Goal: Information Seeking & Learning: Learn about a topic

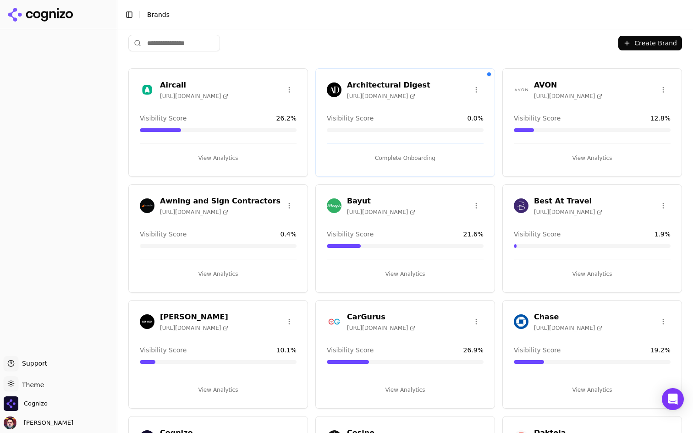
click at [185, 43] on input "search" at bounding box center [174, 43] width 92 height 17
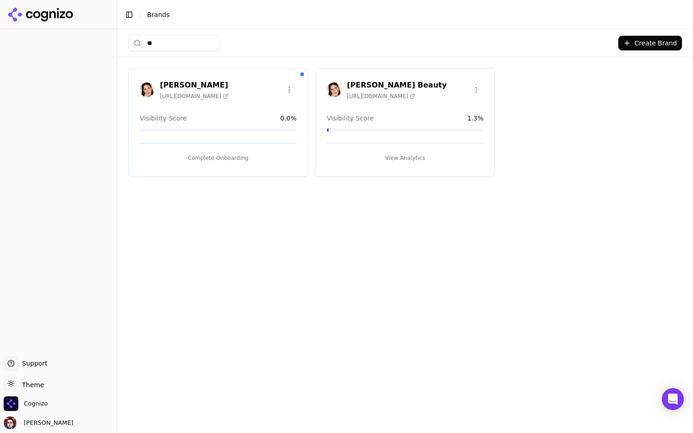
type input "**"
click at [287, 84] on html "Support Support Toggle theme Theme Cognizo Deniz Ozcan Toggle Sidebar Brands **…" at bounding box center [346, 216] width 693 height 433
click at [270, 121] on div "Delete Brand" at bounding box center [267, 123] width 54 height 15
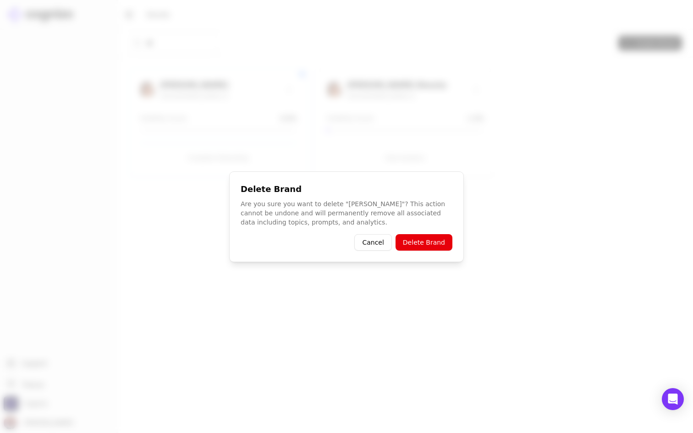
click at [429, 243] on button "Delete Brand" at bounding box center [424, 242] width 57 height 17
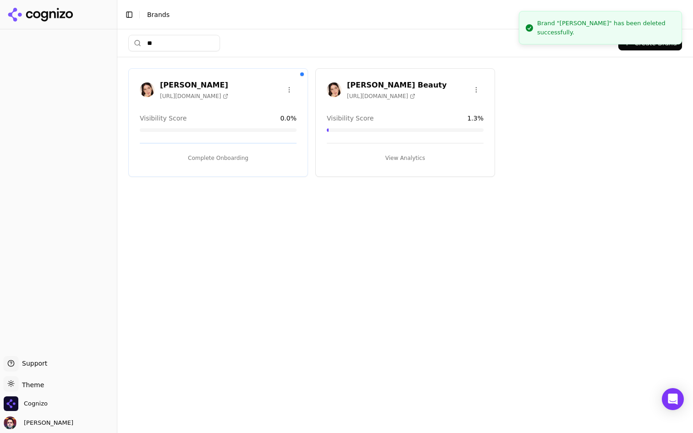
click at [474, 87] on html "Support Support Toggle theme Theme Cognizo Deniz Ozcan Toggle Sidebar Brands **…" at bounding box center [346, 216] width 693 height 433
click at [457, 108] on div "Edit Brand" at bounding box center [454, 108] width 54 height 15
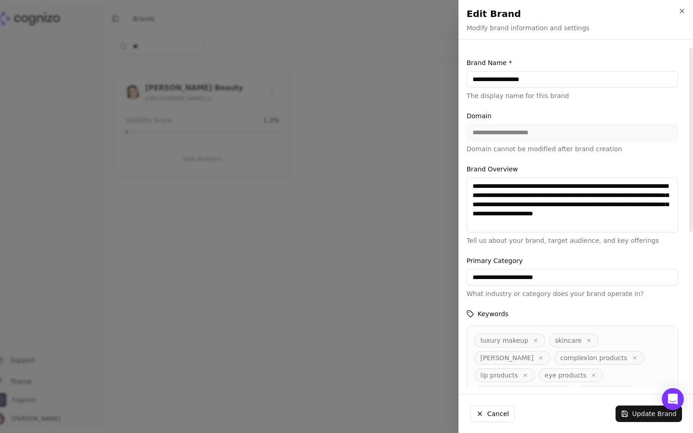
click at [366, 185] on div at bounding box center [346, 216] width 693 height 433
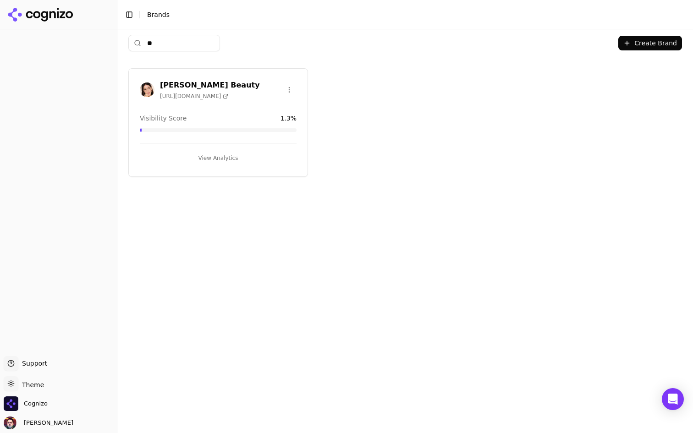
click at [256, 161] on button "View Analytics" at bounding box center [218, 158] width 157 height 15
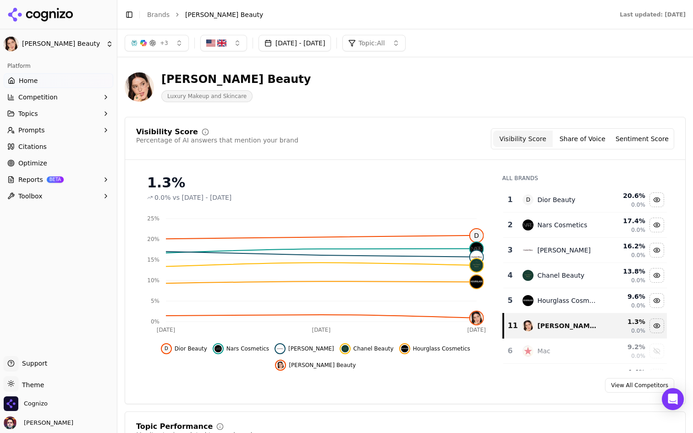
click at [56, 164] on link "Optimize" at bounding box center [59, 163] width 110 height 15
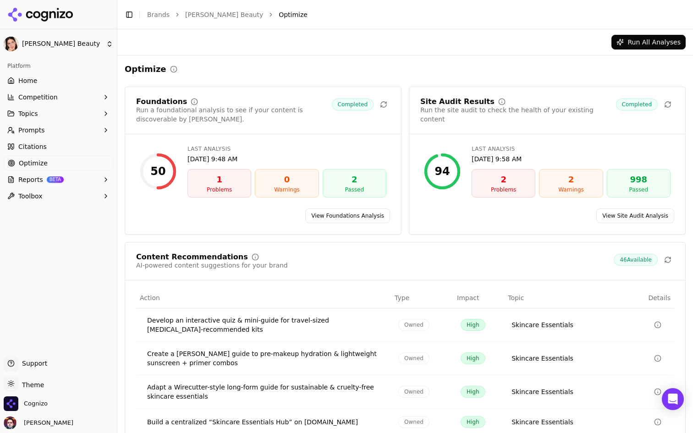
click at [63, 146] on link "Citations" at bounding box center [59, 146] width 110 height 15
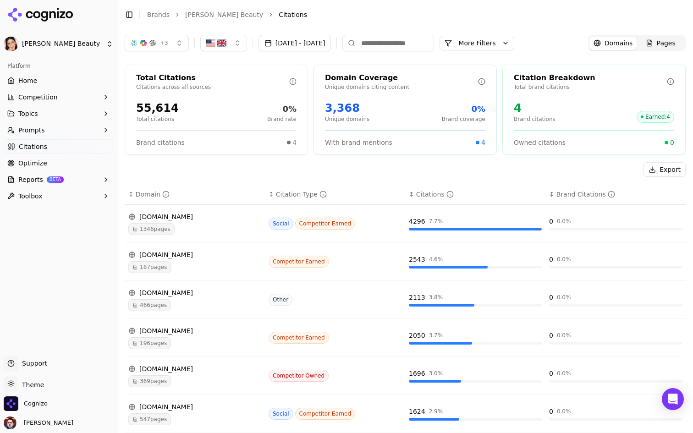
click at [504, 44] on button "More Filters" at bounding box center [477, 43] width 75 height 15
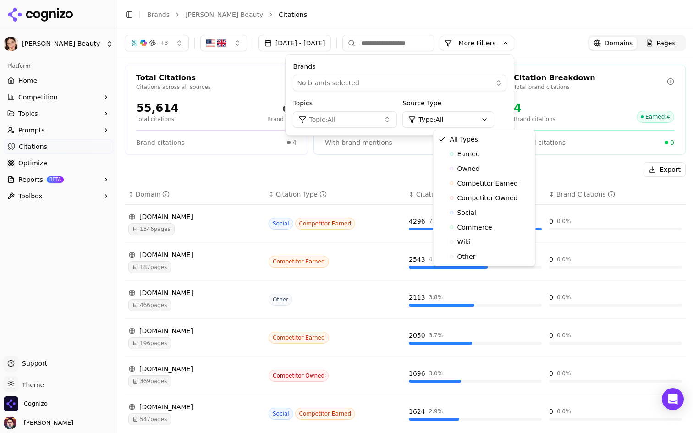
click at [482, 127] on body "Lisa Eldridge Beauty Platform Home Competition Topics Prompts Citations Optimiz…" at bounding box center [346, 216] width 693 height 433
click at [497, 167] on div "Owned" at bounding box center [485, 168] width 98 height 15
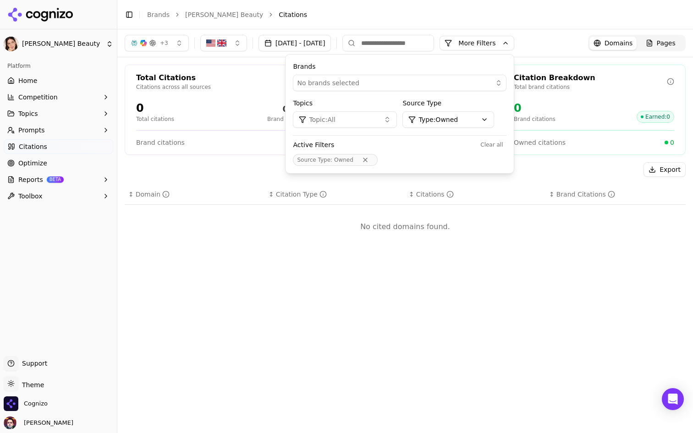
click at [503, 123] on html "Lisa Eldridge Beauty Platform Home Competition Topics Prompts Citations Optimiz…" at bounding box center [346, 216] width 693 height 433
click at [374, 158] on button "Remove Source Type filter" at bounding box center [365, 159] width 17 height 7
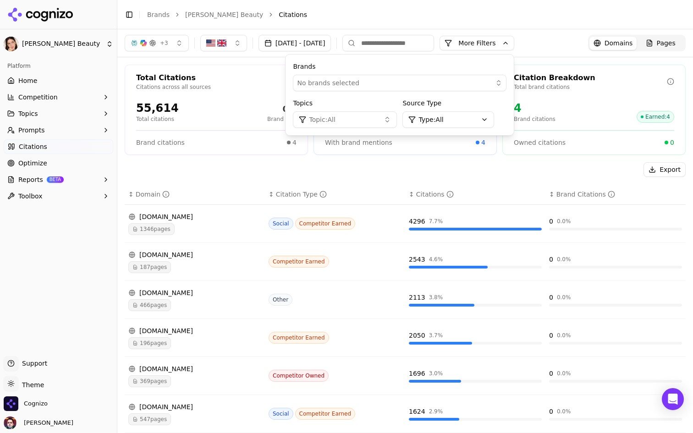
click at [413, 175] on div "Export" at bounding box center [405, 169] width 561 height 15
click at [514, 43] on button "More Filters" at bounding box center [477, 43] width 75 height 15
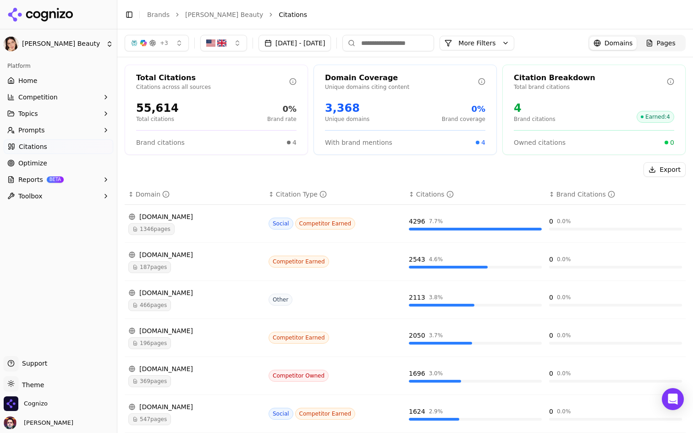
click at [431, 43] on input at bounding box center [389, 43] width 92 height 17
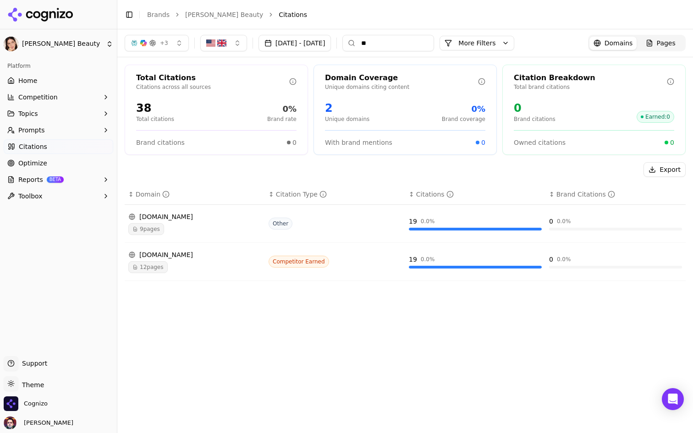
type input "*"
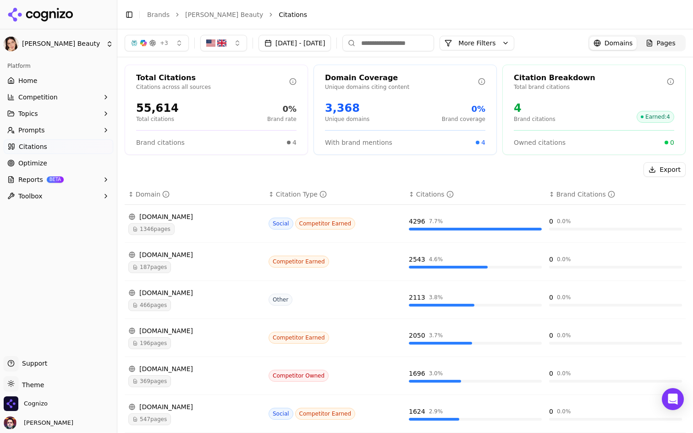
click at [436, 160] on div "Total Citations Citations across all sources 55,614 Total citations 0% Brand ra…" at bounding box center [405, 336] width 576 height 558
click at [430, 191] on div "Citations" at bounding box center [435, 194] width 38 height 9
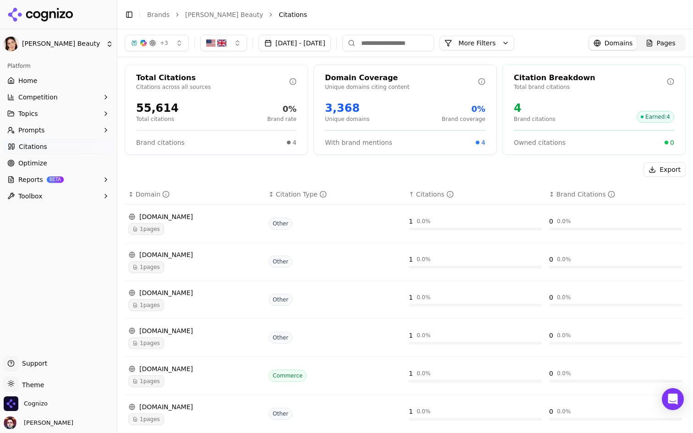
click at [412, 193] on div "↑ Citations" at bounding box center [475, 194] width 133 height 9
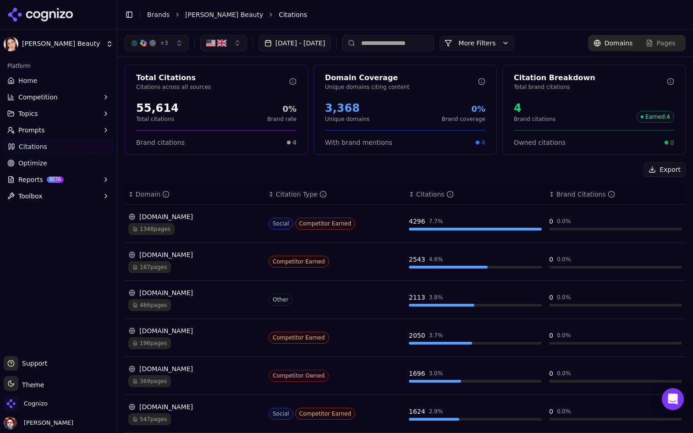
click at [79, 51] on html "Lisa Eldridge Beauty Platform Home Competition Topics Prompts Citations Optimiz…" at bounding box center [346, 216] width 693 height 433
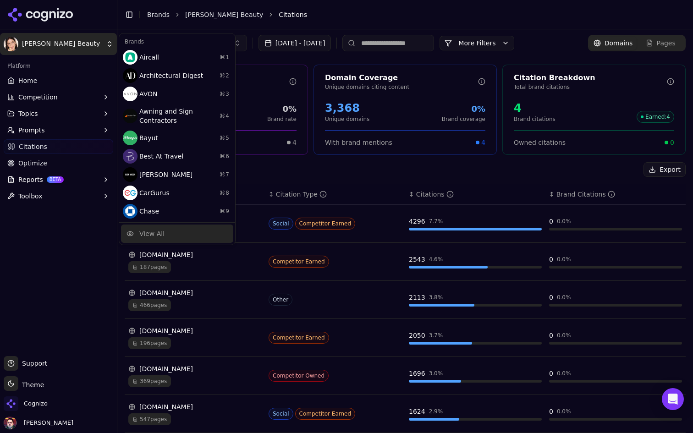
click at [189, 228] on div "View All" at bounding box center [177, 234] width 112 height 18
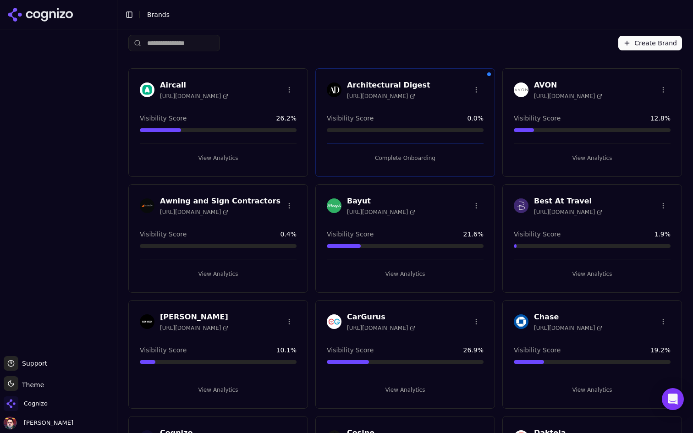
click at [208, 45] on input "search" at bounding box center [174, 43] width 92 height 17
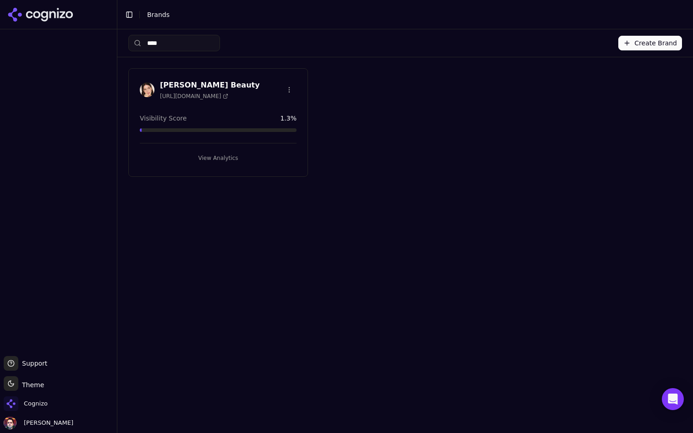
type input "****"
click at [228, 95] on icon at bounding box center [226, 97] width 6 height 6
click at [204, 155] on button "View Analytics" at bounding box center [218, 158] width 157 height 15
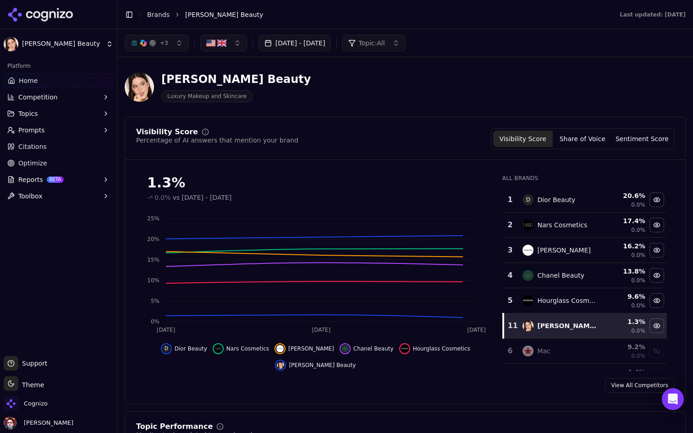
click at [71, 148] on link "Citations" at bounding box center [59, 146] width 110 height 15
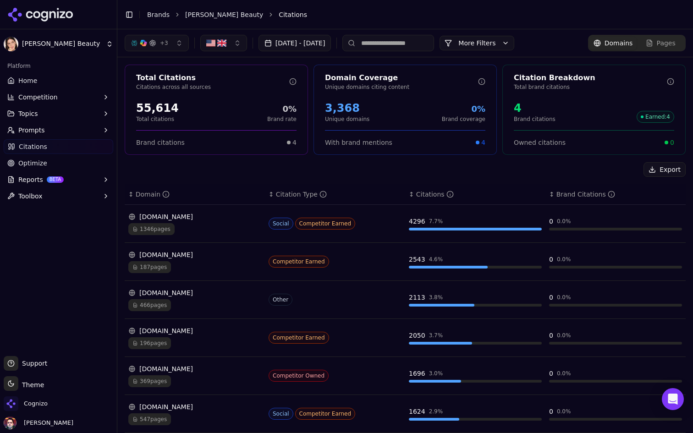
scroll to position [182, 0]
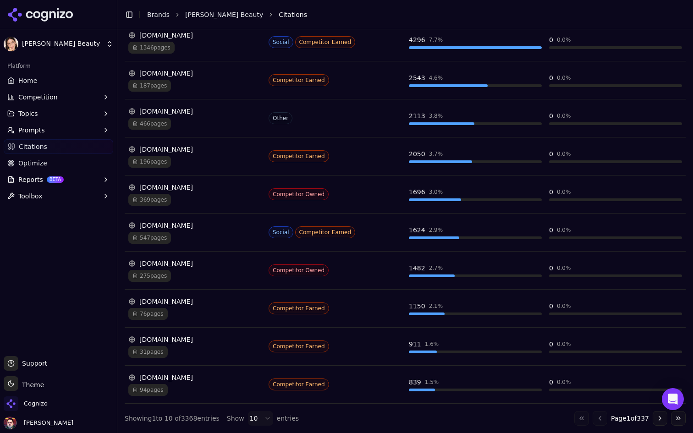
click at [262, 418] on html "Lisa Eldridge Beauty Platform Home Competition Topics Prompts Citations Optimiz…" at bounding box center [346, 216] width 693 height 433
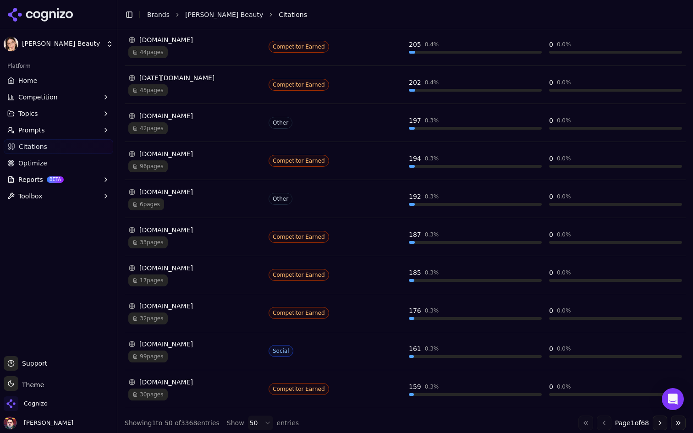
scroll to position [1704, 0]
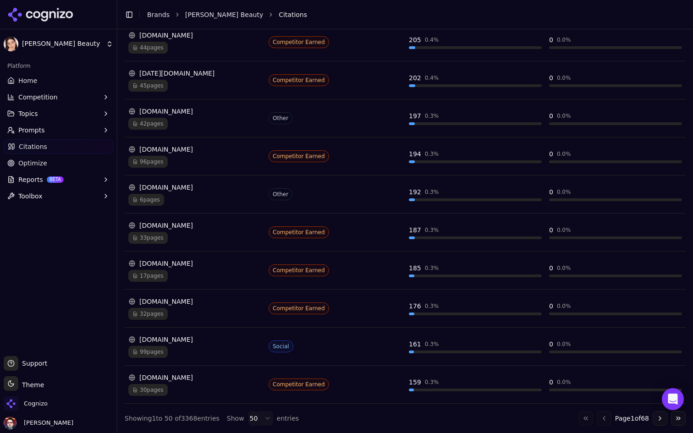
click at [266, 416] on html "Lisa Eldridge Beauty Platform Home Competition Topics Prompts Citations Optimiz…" at bounding box center [346, 216] width 693 height 433
click at [335, 431] on html "Lisa Eldridge Beauty Platform Home Competition Topics Prompts Citations Optimiz…" at bounding box center [346, 216] width 693 height 433
click at [657, 420] on button "Go to next page" at bounding box center [660, 418] width 15 height 15
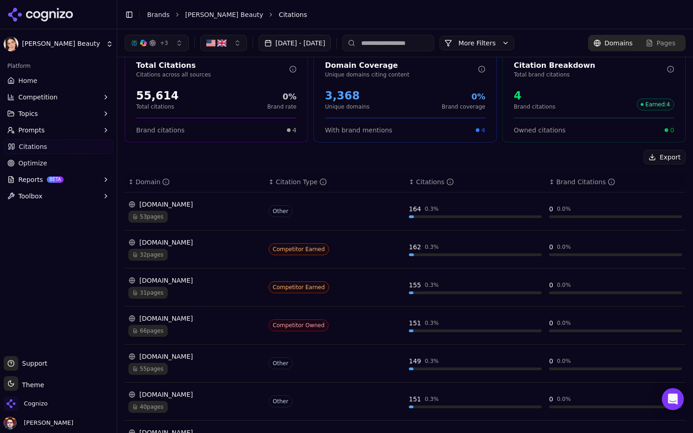
scroll to position [0, 0]
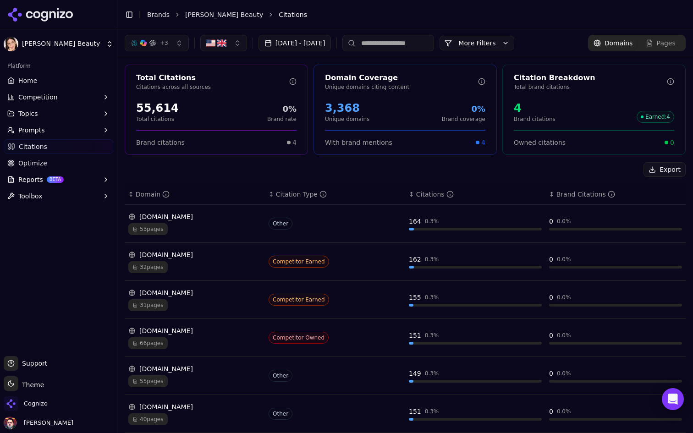
click at [409, 42] on input at bounding box center [389, 43] width 92 height 17
type input "****"
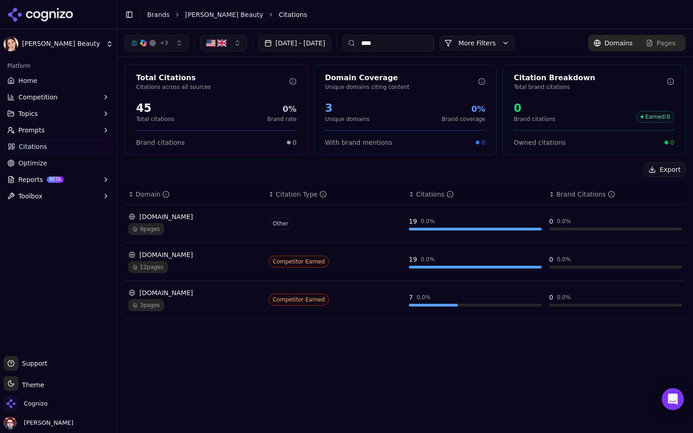
click at [409, 42] on input "****" at bounding box center [389, 43] width 92 height 17
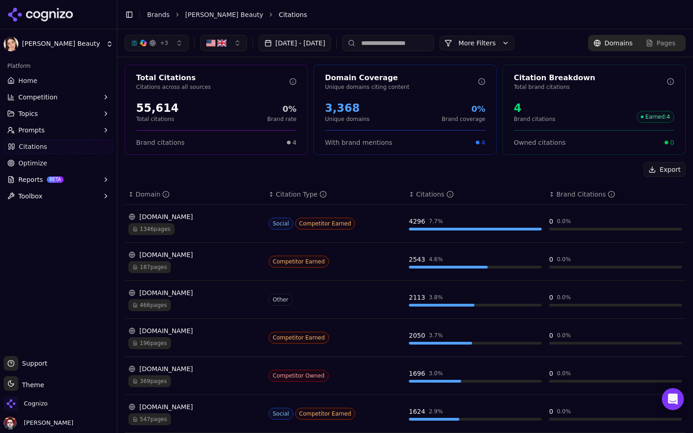
click at [421, 189] on th "↕ Citations" at bounding box center [475, 194] width 140 height 21
click at [420, 194] on div "Citations" at bounding box center [435, 194] width 38 height 9
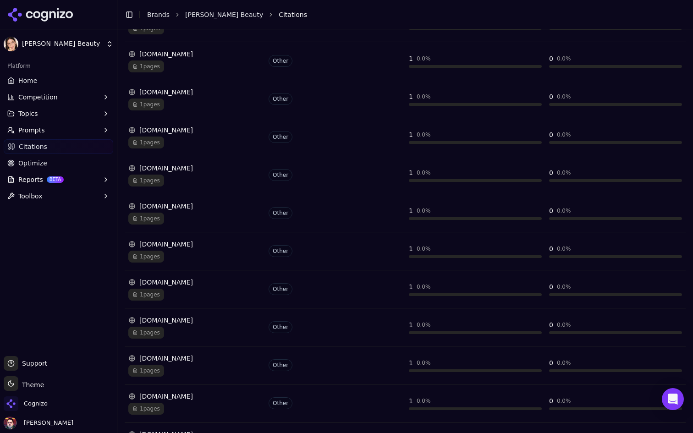
scroll to position [1704, 0]
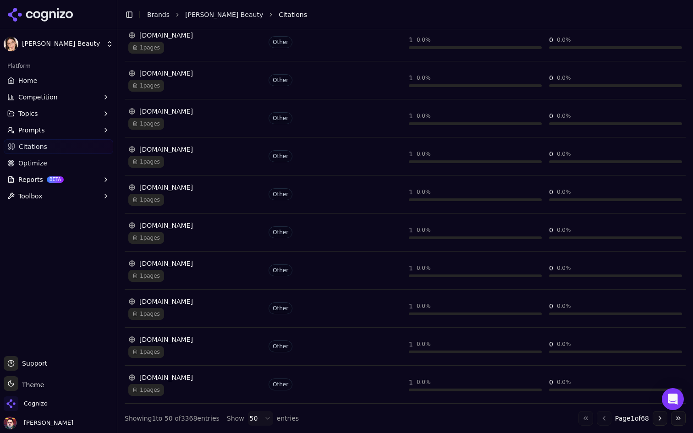
click at [657, 417] on button "Go to next page" at bounding box center [660, 418] width 15 height 15
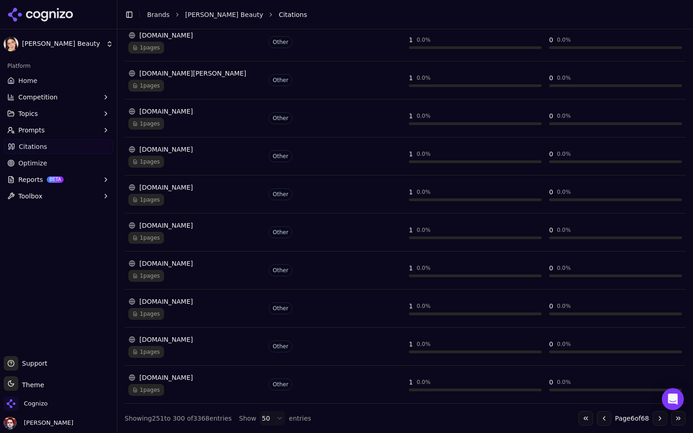
click at [657, 417] on button "Go to next page" at bounding box center [660, 418] width 15 height 15
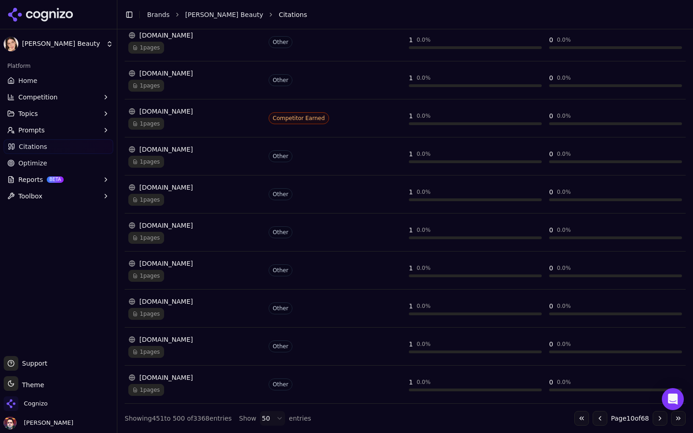
click at [657, 417] on button "Go to next page" at bounding box center [660, 418] width 15 height 15
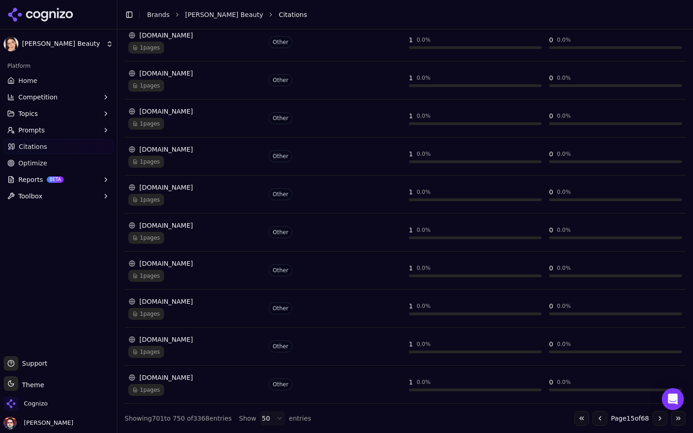
click at [657, 417] on button "Go to next page" at bounding box center [660, 418] width 15 height 15
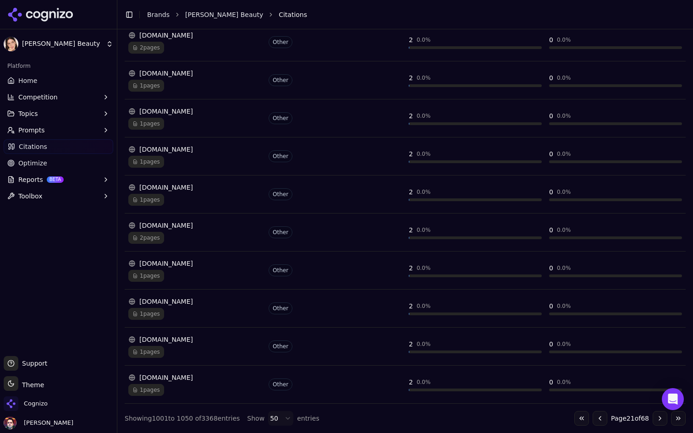
click at [657, 417] on button "Go to next page" at bounding box center [660, 418] width 15 height 15
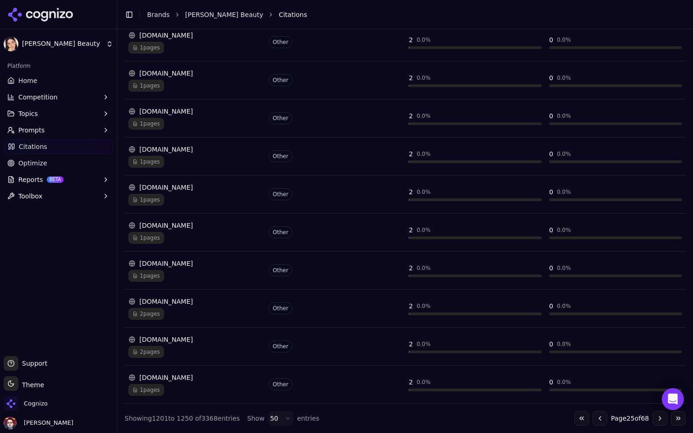
click at [657, 417] on button "Go to next page" at bounding box center [660, 418] width 15 height 15
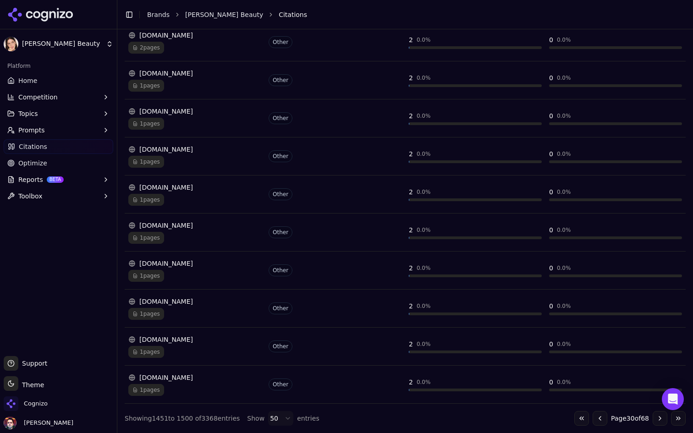
click at [657, 417] on button "Go to next page" at bounding box center [660, 418] width 15 height 15
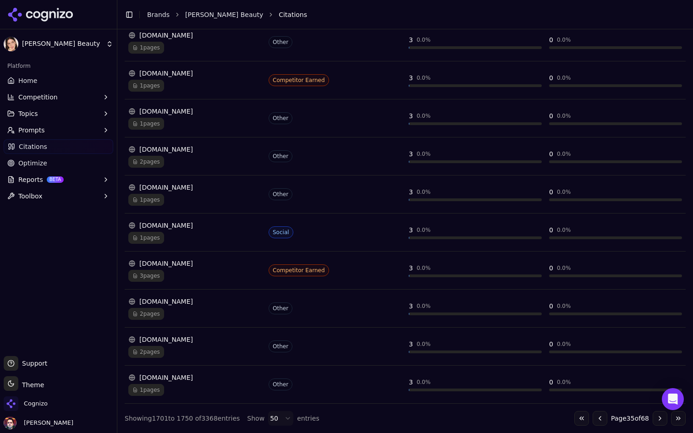
click at [657, 417] on button "Go to next page" at bounding box center [660, 418] width 15 height 15
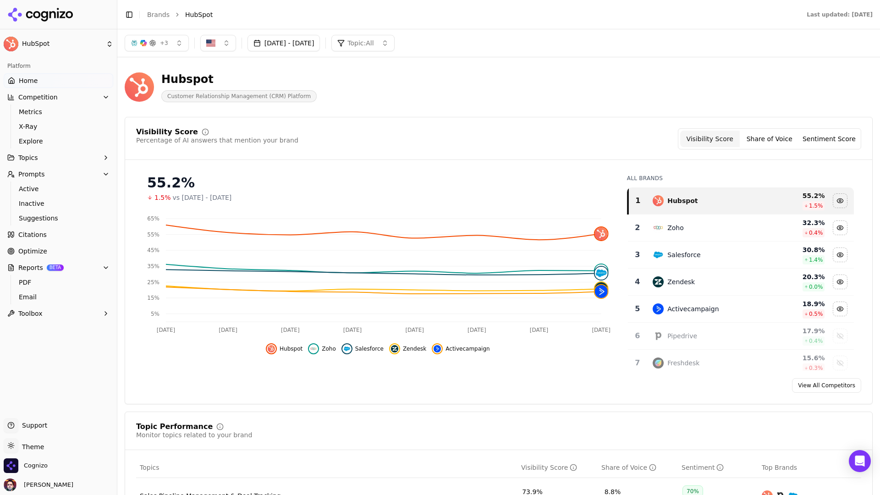
click at [68, 81] on link "Home" at bounding box center [59, 80] width 110 height 15
click at [68, 81] on html "HubSpot Platform Home Competition Metrics X-Ray Explore Topics Prompts Active I…" at bounding box center [440, 247] width 880 height 495
click at [321, 43] on button "Oct 06, 2025 - Oct 13, 2025" at bounding box center [284, 43] width 73 height 17
click at [272, 67] on button "Last 7 days" at bounding box center [274, 66] width 44 height 15
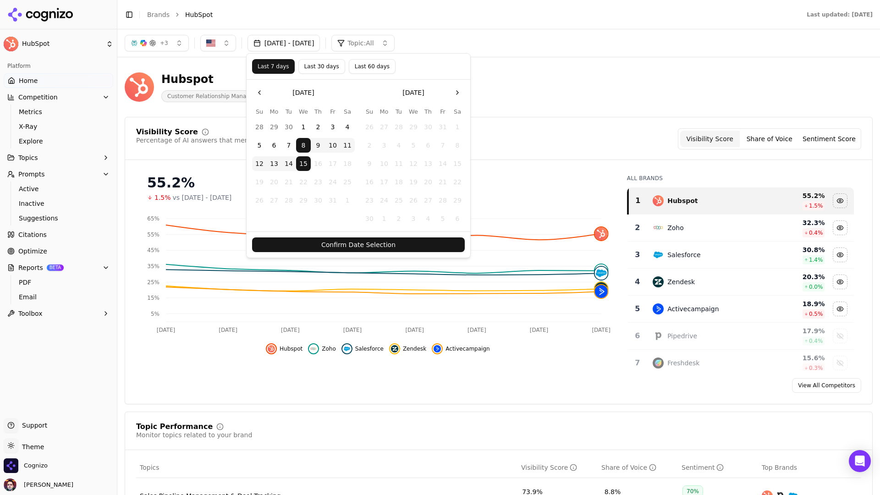
click at [319, 249] on button "Confirm Date Selection" at bounding box center [358, 245] width 213 height 15
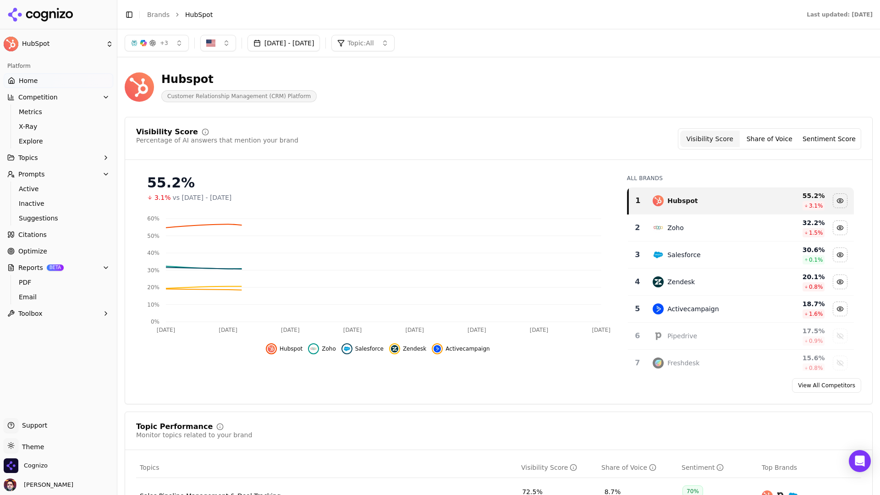
click at [32, 449] on html "HubSpot Platform Home Competition Metrics X-Ray Explore Topics Prompts Active I…" at bounding box center [440, 247] width 880 height 495
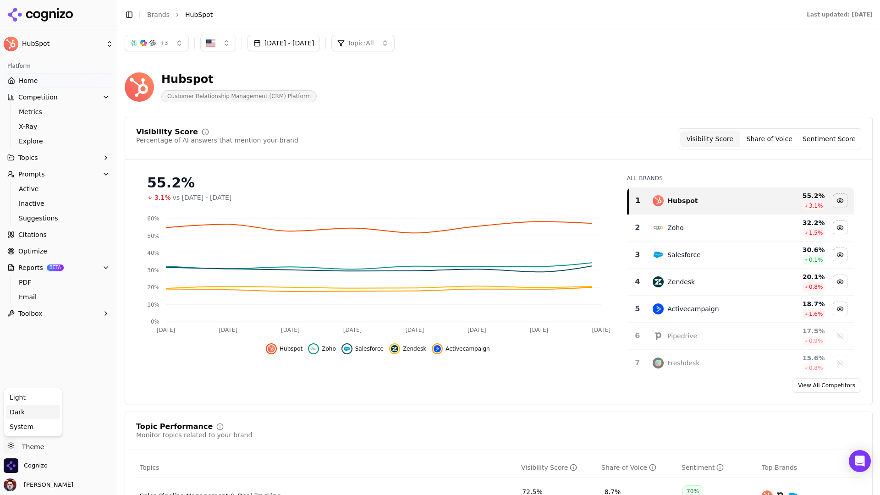
click at [47, 408] on div "Dark" at bounding box center [33, 412] width 54 height 15
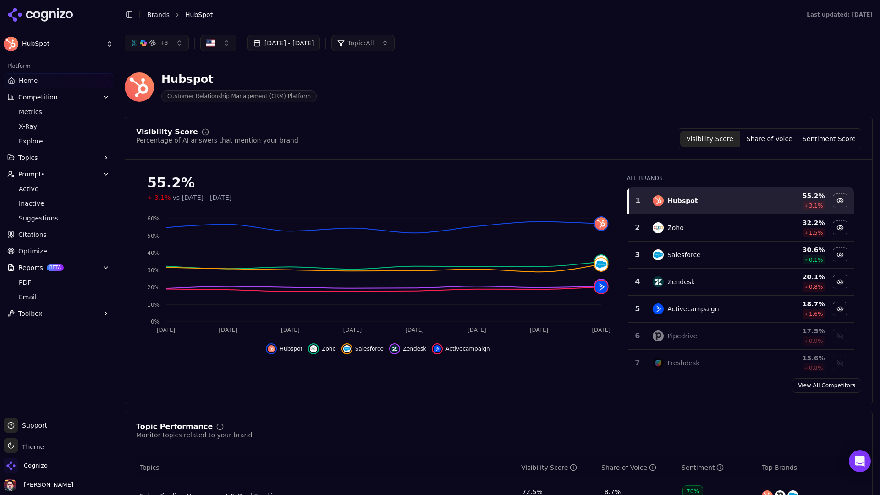
click at [95, 176] on button "Prompts" at bounding box center [59, 174] width 110 height 15
click at [95, 97] on button "Competition" at bounding box center [59, 97] width 110 height 15
click at [96, 178] on button "Reports BETA" at bounding box center [59, 179] width 110 height 15
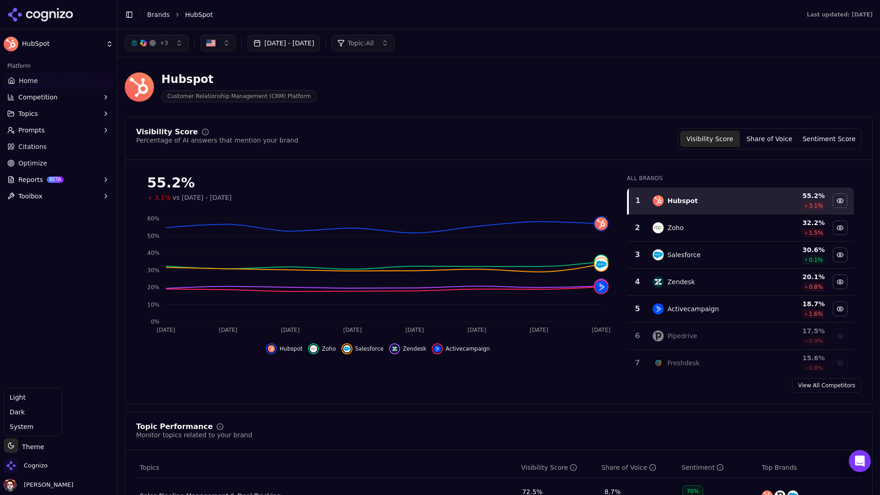
click at [11, 447] on html "HubSpot Platform Home Competition Topics Prompts Citations Optimize Reports BET…" at bounding box center [440, 247] width 880 height 495
click at [44, 396] on div "Light" at bounding box center [33, 397] width 54 height 15
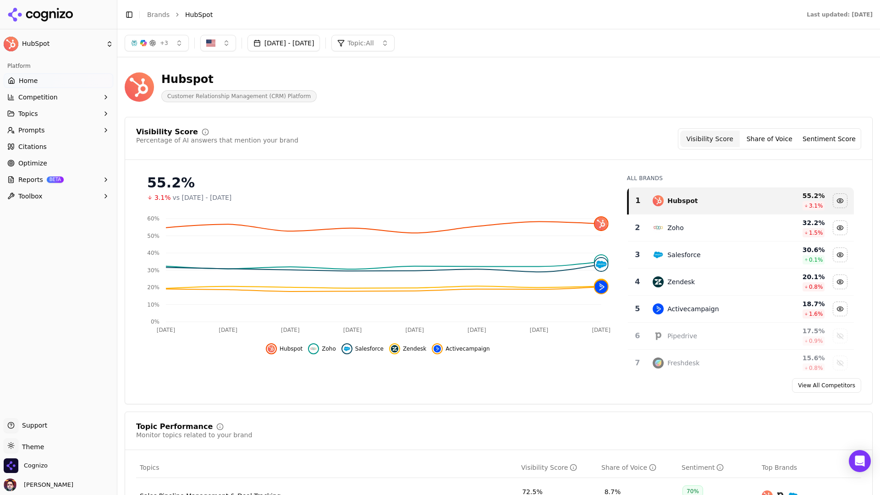
click at [449, 108] on div "Hubspot Customer Relationship Management (CRM) Platform" at bounding box center [499, 87] width 748 height 45
click at [772, 142] on button "Share of Voice" at bounding box center [770, 139] width 60 height 17
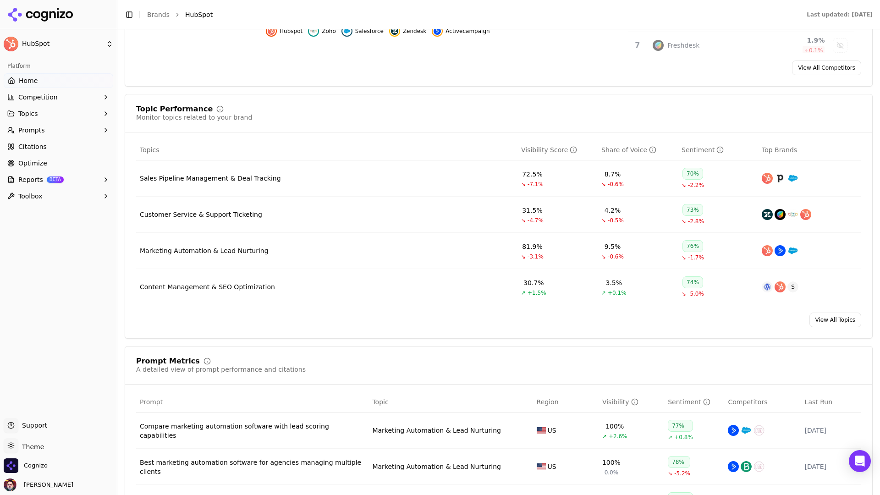
scroll to position [318, 0]
click at [225, 215] on div "Customer Service & Support Ticketing" at bounding box center [201, 214] width 122 height 9
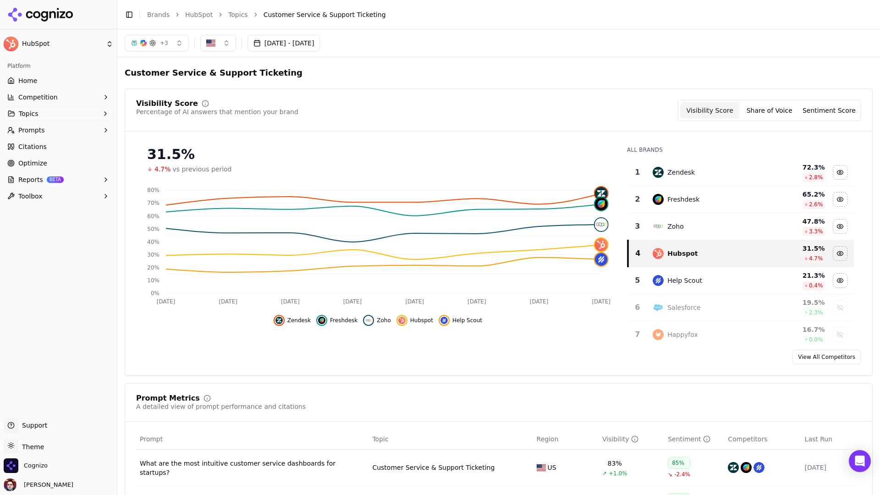
click at [85, 131] on button "Prompts" at bounding box center [59, 130] width 110 height 15
click at [77, 140] on span "Active" at bounding box center [59, 144] width 80 height 9
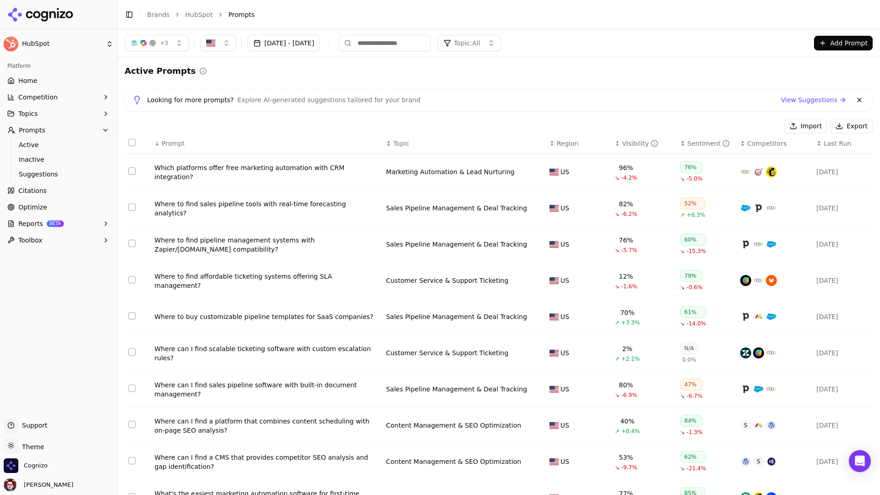
click at [178, 39] on button "+ 3" at bounding box center [157, 43] width 64 height 17
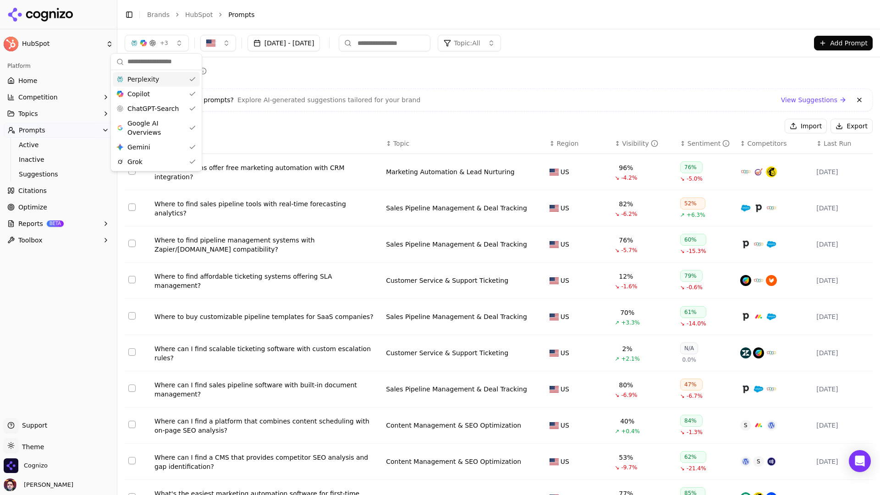
click at [178, 39] on button "+ 3" at bounding box center [157, 43] width 64 height 17
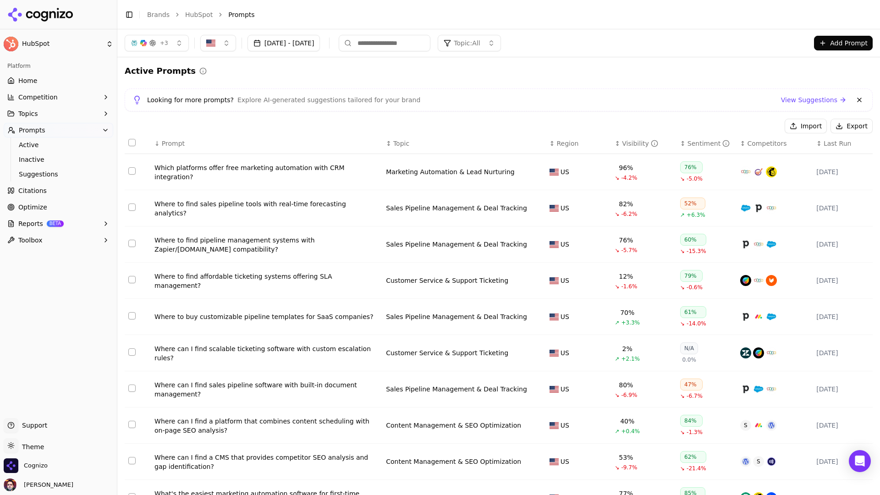
click at [303, 167] on td "Which platforms offer free marketing automation with CRM integration?" at bounding box center [267, 172] width 232 height 36
click at [302, 172] on div "Which platforms offer free marketing automation with CRM integration?" at bounding box center [267, 172] width 224 height 18
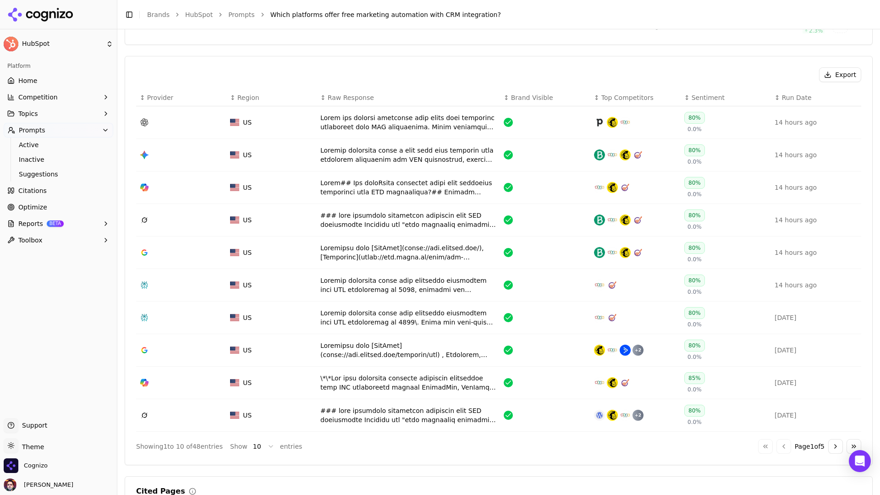
scroll to position [340, 0]
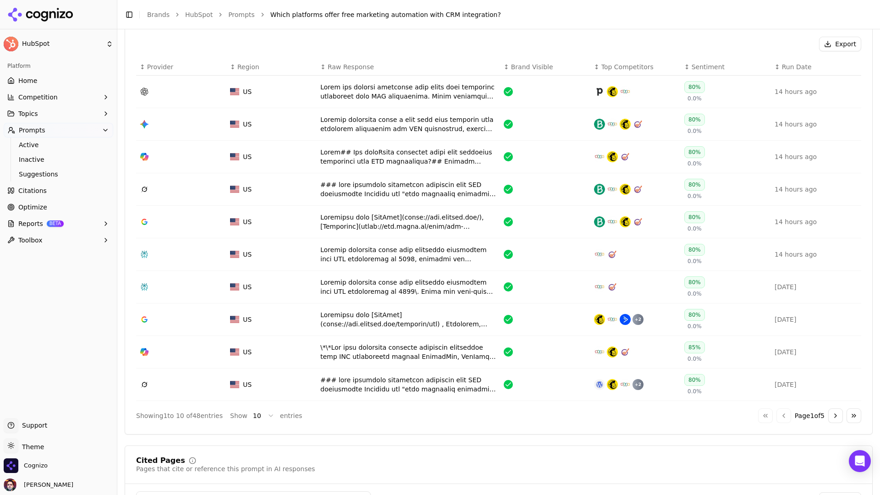
click at [416, 90] on div "Data table" at bounding box center [409, 92] width 176 height 18
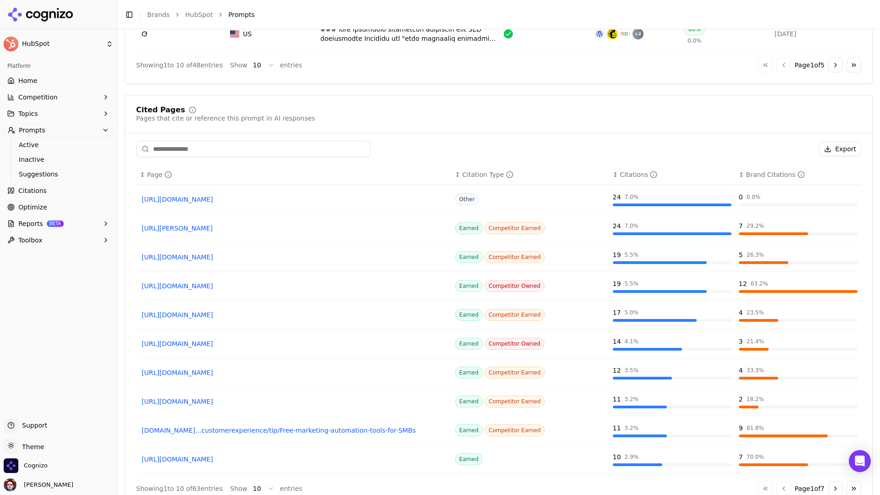
scroll to position [715, 0]
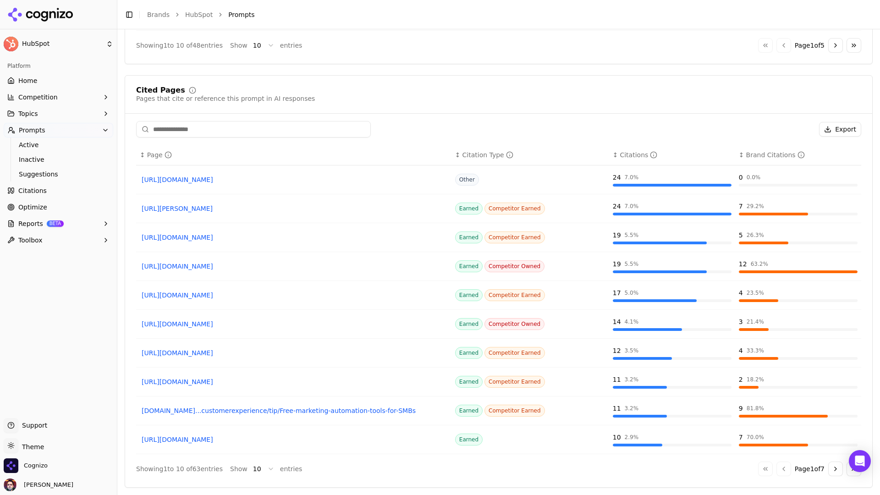
click at [46, 190] on link "Citations" at bounding box center [59, 190] width 110 height 15
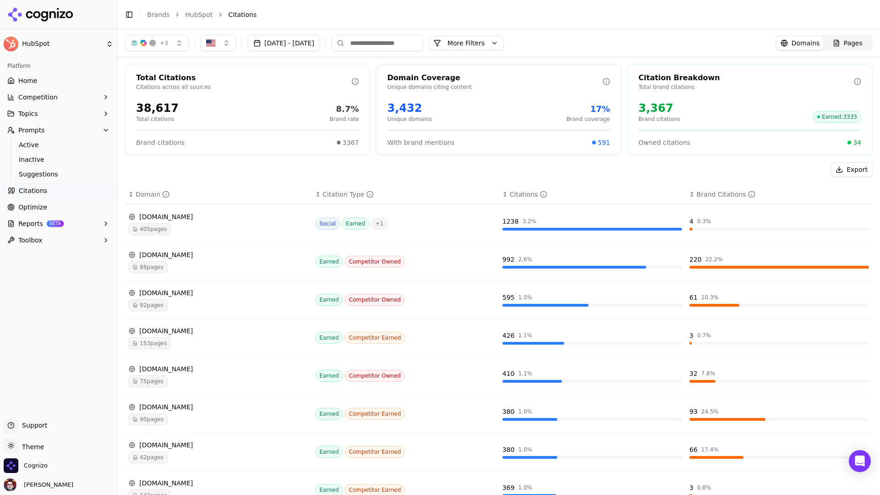
click at [224, 229] on div "405 pages" at bounding box center [218, 229] width 180 height 12
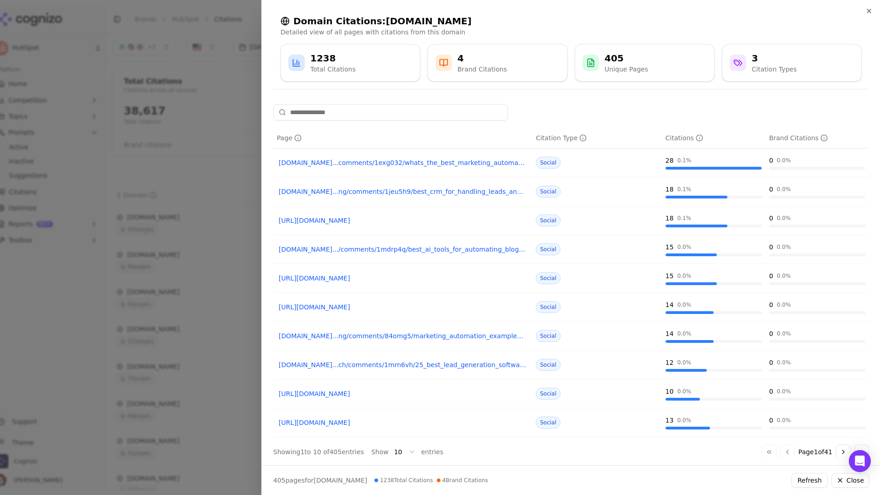
click at [842, 449] on button "Go to next page" at bounding box center [843, 452] width 15 height 15
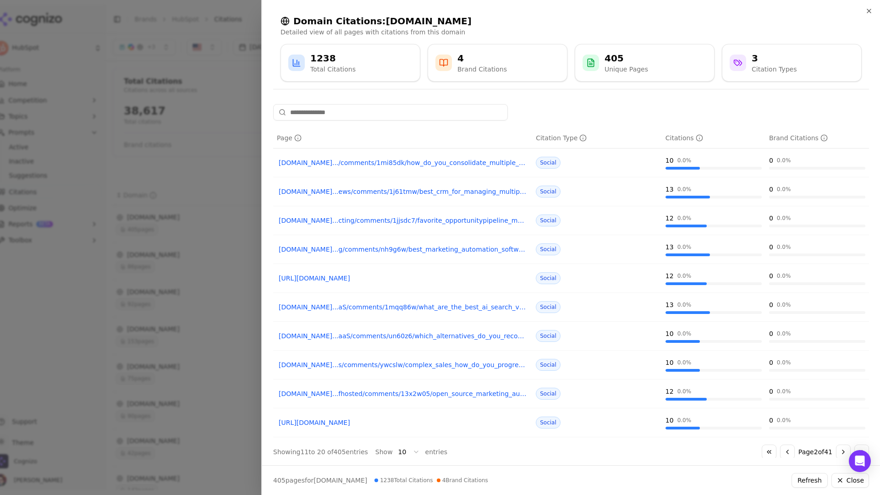
click at [842, 449] on button "Go to next page" at bounding box center [843, 452] width 15 height 15
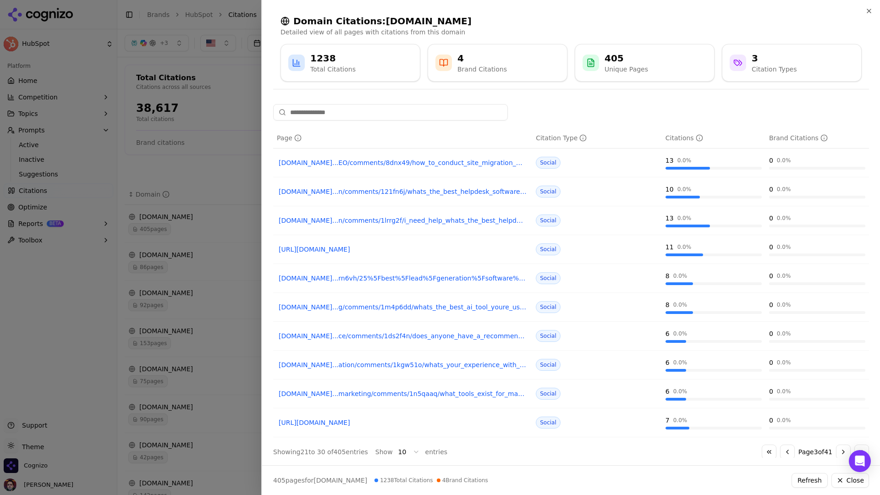
click at [173, 265] on div at bounding box center [440, 247] width 880 height 495
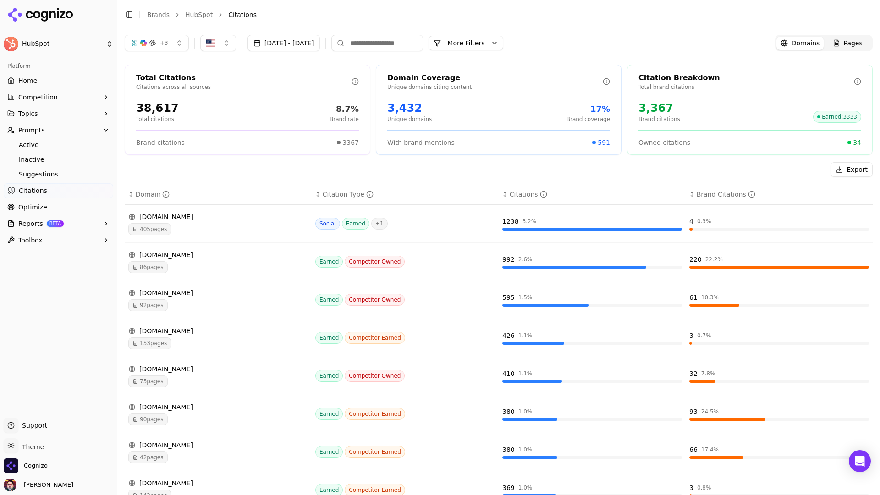
click at [254, 337] on div "153 pages" at bounding box center [218, 343] width 180 height 12
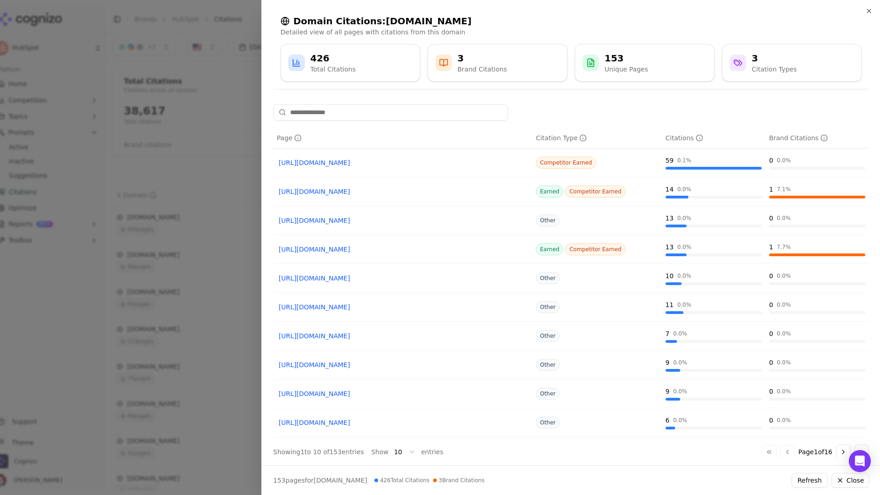
click at [200, 164] on div at bounding box center [440, 247] width 880 height 495
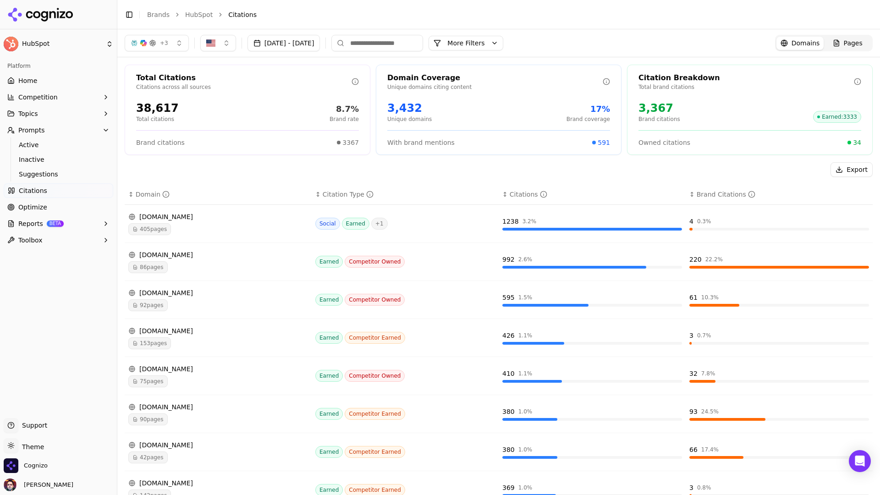
click at [503, 44] on button "More Filters" at bounding box center [466, 43] width 75 height 15
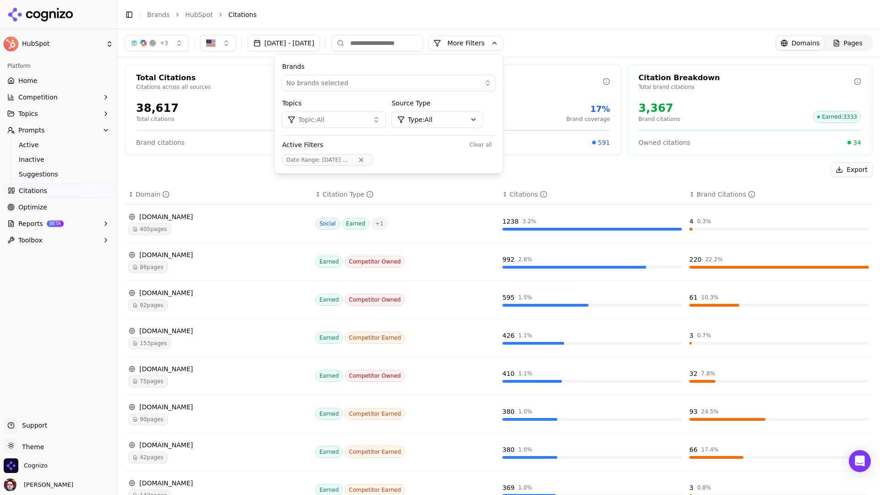
click at [480, 119] on html "HubSpot Platform Home Competition Topics Prompts Active Inactive Suggestions Ci…" at bounding box center [440, 247] width 880 height 495
click at [478, 182] on span "Competitor Earned" at bounding box center [476, 183] width 61 height 9
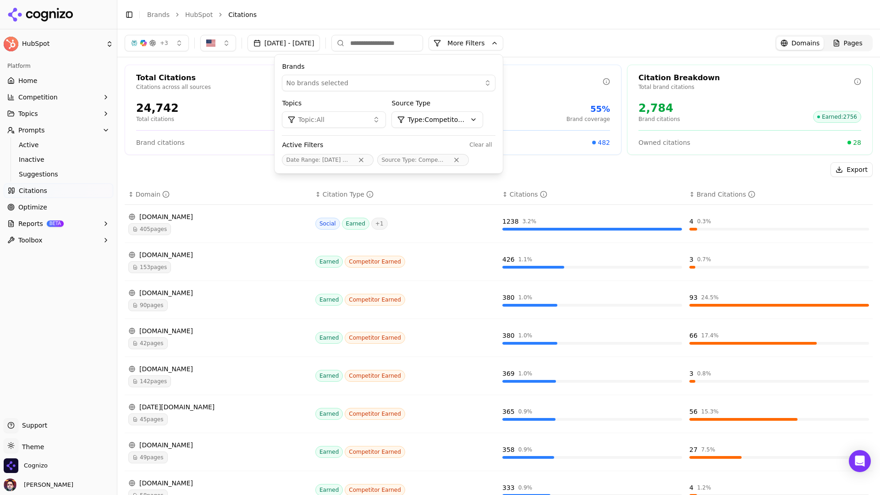
click at [481, 116] on html "HubSpot Platform Home Competition Topics Prompts Active Inactive Suggestions Ci…" at bounding box center [440, 247] width 880 height 495
click at [489, 153] on div "Earned" at bounding box center [473, 154] width 98 height 15
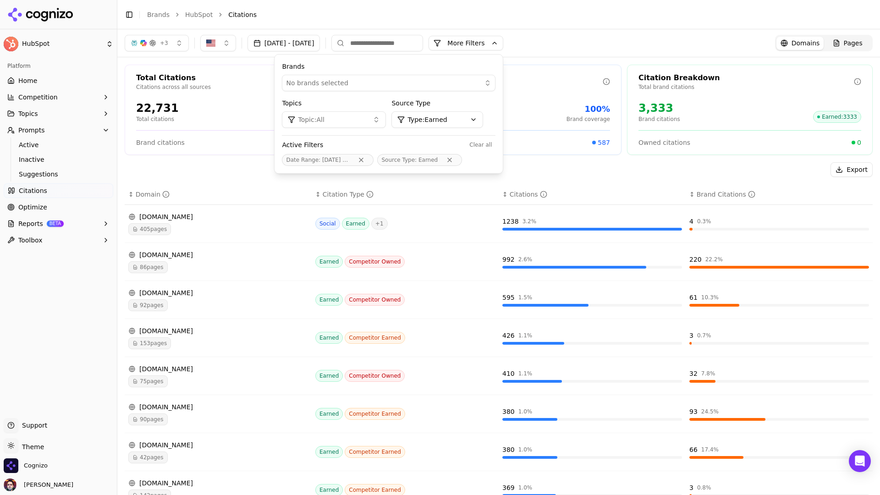
click at [580, 165] on div "Export" at bounding box center [499, 169] width 748 height 15
click at [596, 171] on div "Export" at bounding box center [499, 169] width 748 height 15
click at [503, 36] on button "More Filters" at bounding box center [466, 43] width 75 height 15
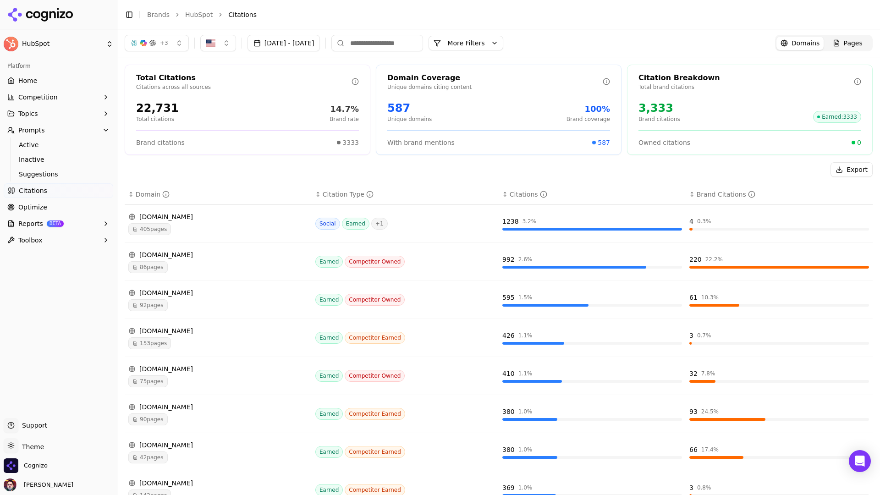
click at [856, 38] on link "Pages" at bounding box center [848, 43] width 48 height 13
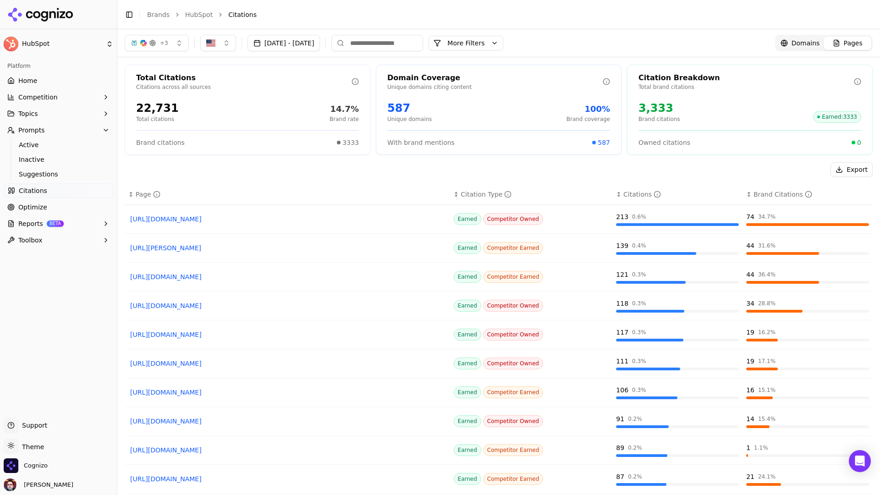
click at [75, 204] on link "Optimize" at bounding box center [59, 207] width 110 height 15
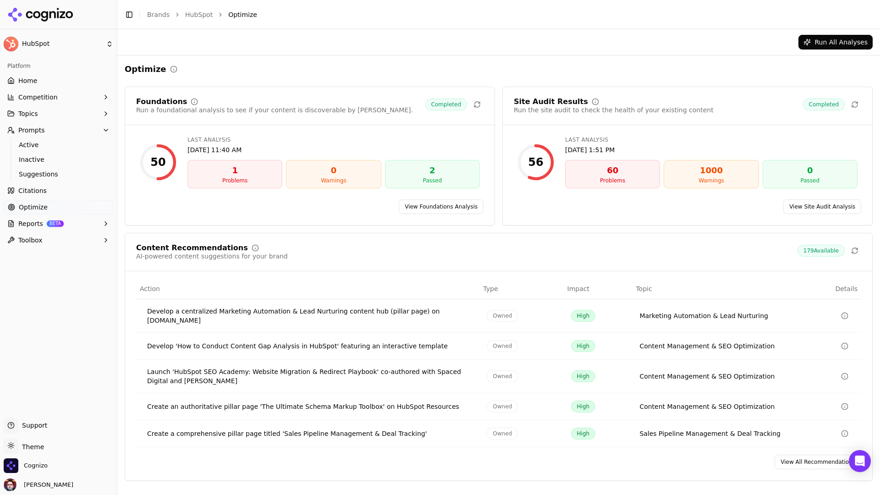
click at [128, 16] on button "Toggle Sidebar" at bounding box center [129, 14] width 13 height 13
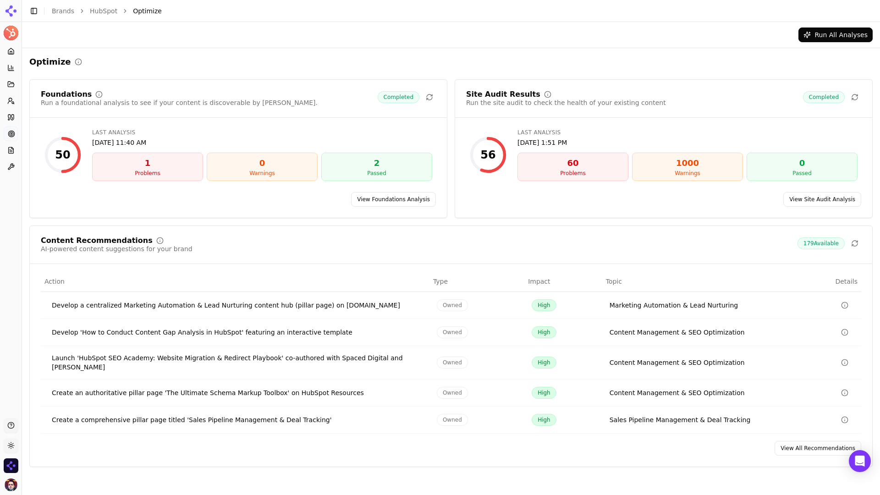
click at [402, 200] on link "View Foundations Analysis" at bounding box center [393, 199] width 85 height 15
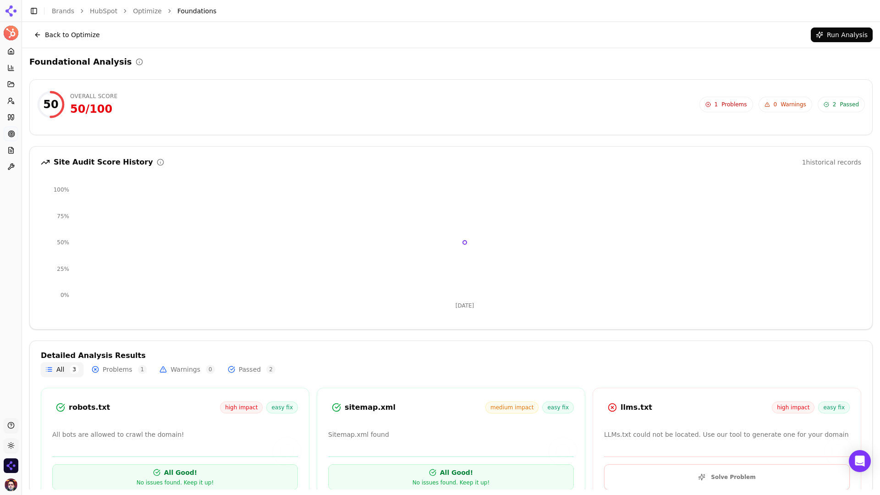
scroll to position [31, 0]
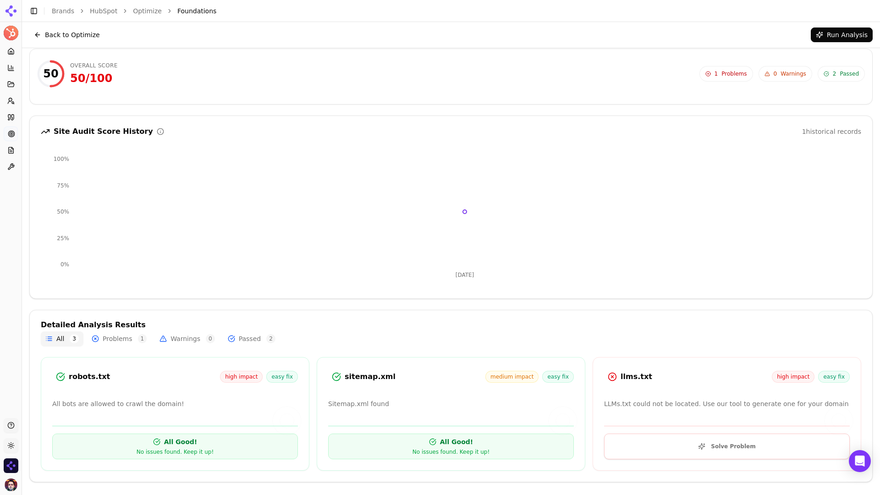
click at [718, 442] on button "Solve Problem" at bounding box center [727, 447] width 246 height 26
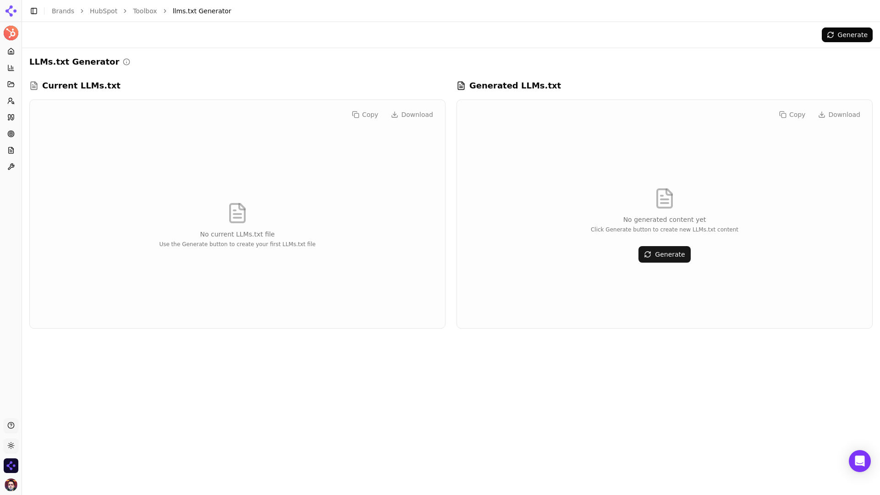
click at [652, 250] on button "Generate" at bounding box center [665, 254] width 52 height 17
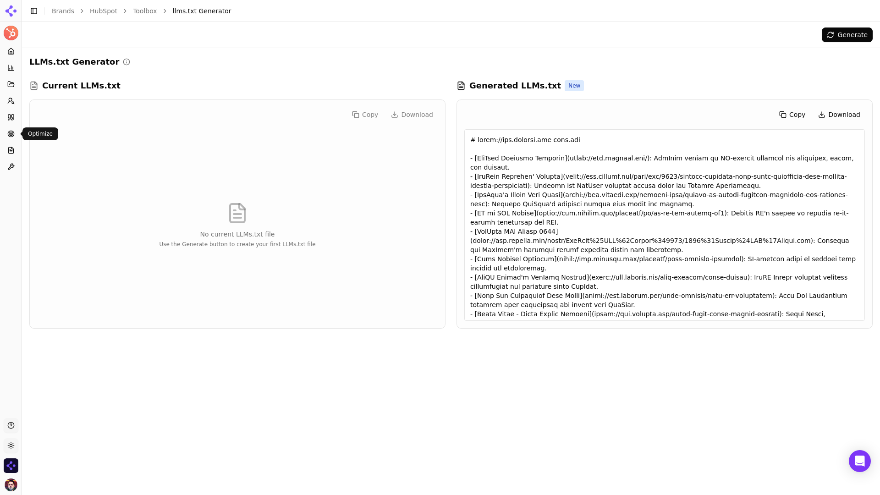
click at [11, 136] on icon at bounding box center [10, 133] width 7 height 7
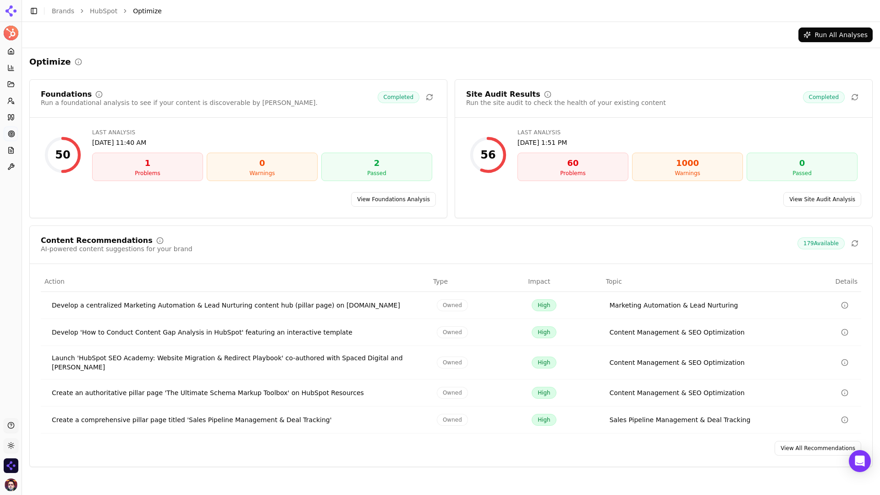
click at [823, 204] on link "View Site Audit Analysis" at bounding box center [823, 199] width 78 height 15
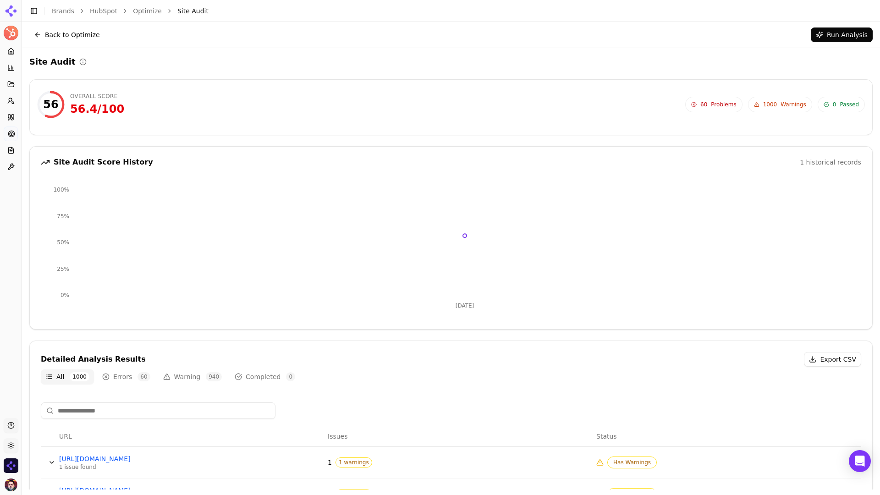
click at [76, 39] on button "Back to Optimize" at bounding box center [66, 35] width 75 height 15
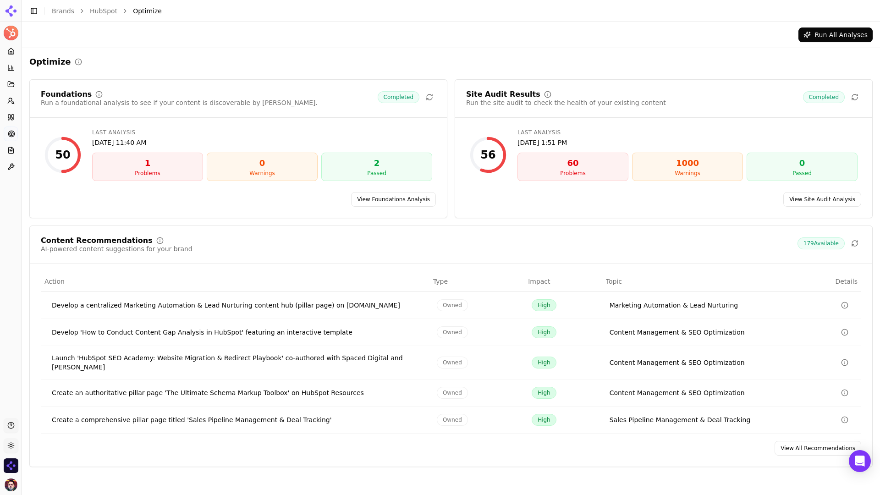
click at [802, 453] on link "View All Recommendations" at bounding box center [818, 448] width 87 height 15
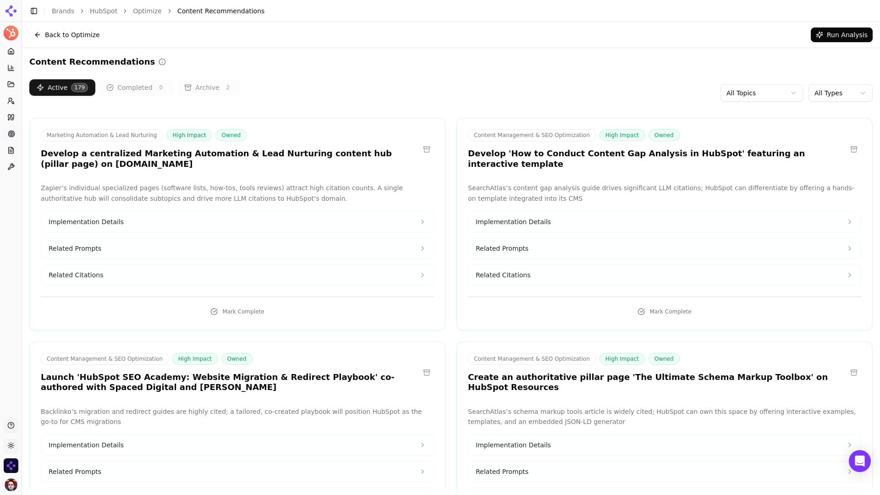
click at [301, 221] on button "Implementation Details" at bounding box center [237, 222] width 392 height 20
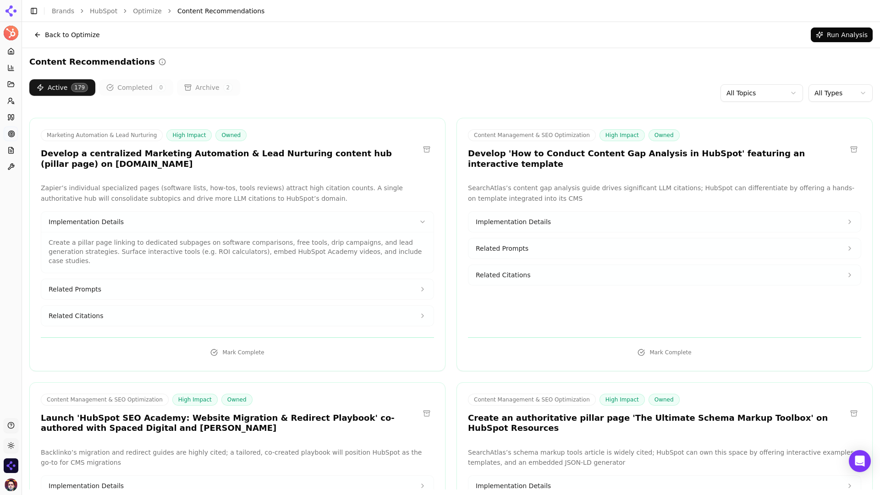
click at [326, 285] on button "Related Prompts" at bounding box center [237, 289] width 392 height 20
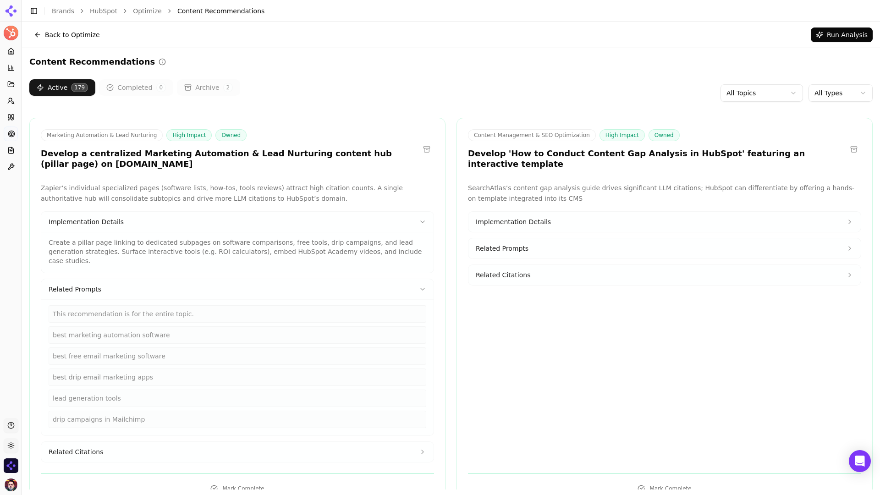
click at [128, 282] on button "Related Prompts" at bounding box center [237, 289] width 392 height 20
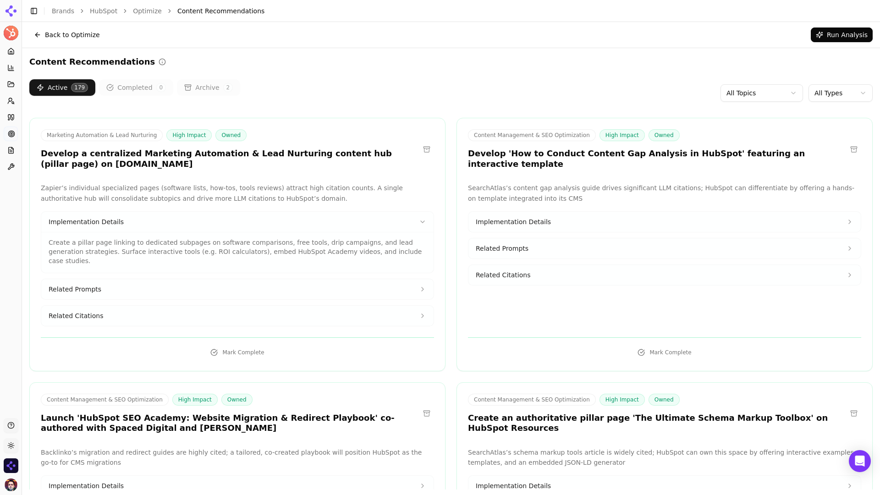
click at [175, 222] on button "Implementation Details" at bounding box center [237, 222] width 392 height 20
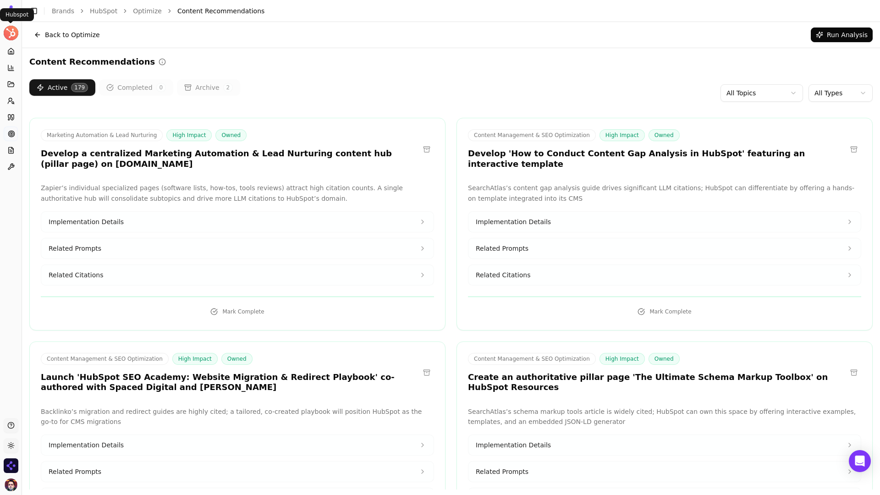
click at [15, 33] on html "HubSpot Platform Home Competition Topics Prompts Citations Optimize Reports Too…" at bounding box center [440, 247] width 880 height 495
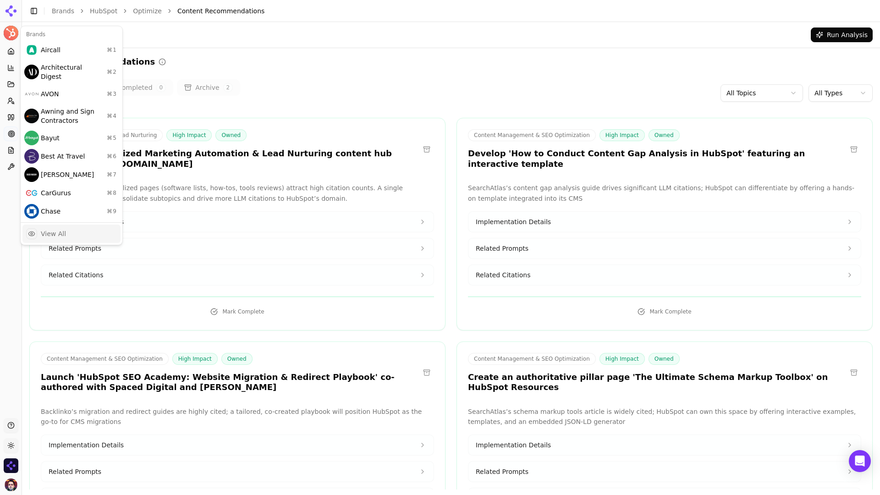
click at [75, 226] on div "View All" at bounding box center [71, 234] width 98 height 18
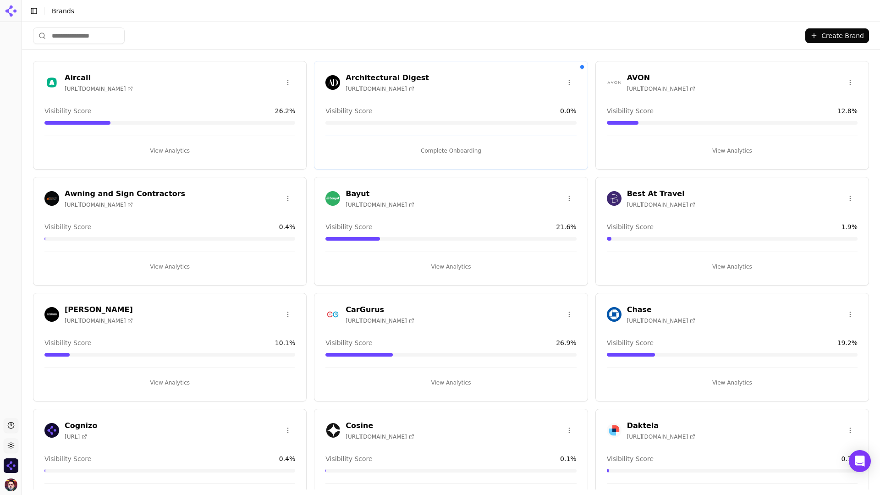
click at [109, 32] on input "search" at bounding box center [79, 36] width 92 height 17
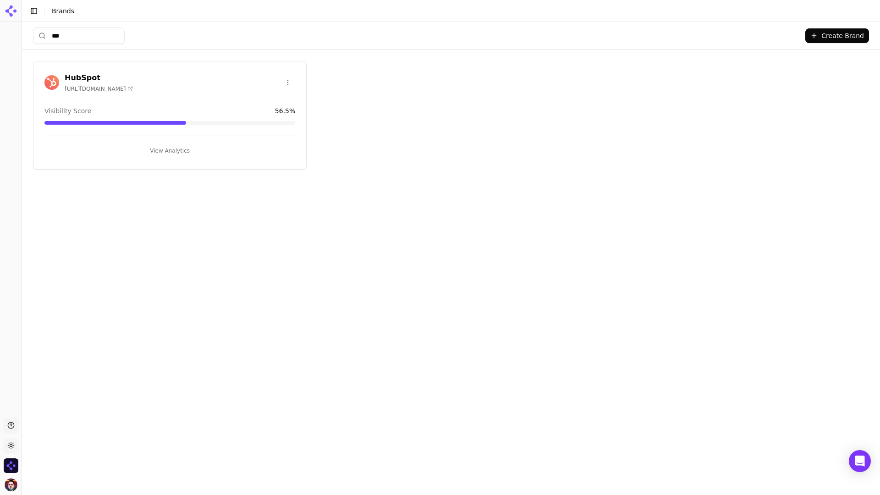
type input "***"
click at [140, 144] on button "View Analytics" at bounding box center [169, 151] width 251 height 15
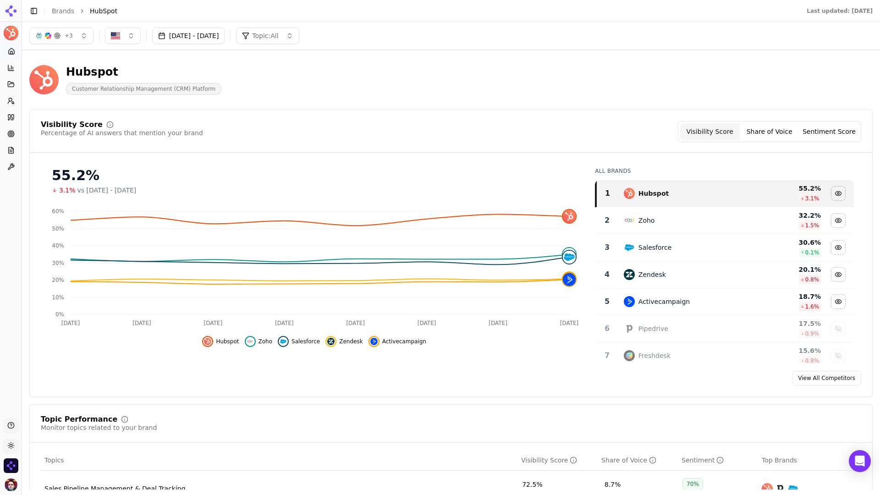
click at [82, 33] on button "+ 3" at bounding box center [61, 36] width 64 height 17
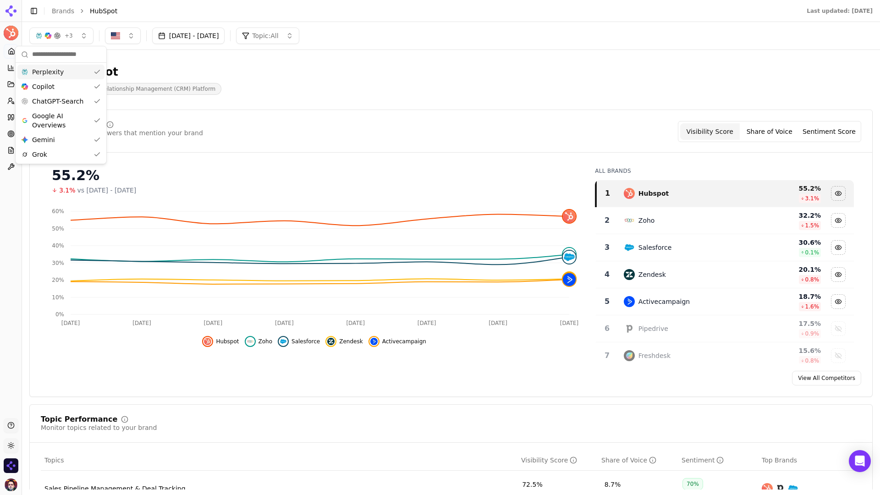
click at [82, 33] on button "+ 3" at bounding box center [61, 36] width 64 height 17
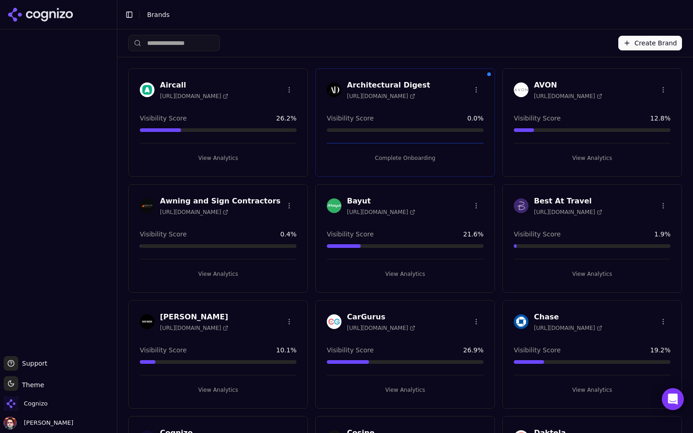
click at [205, 49] on input "search" at bounding box center [174, 43] width 92 height 17
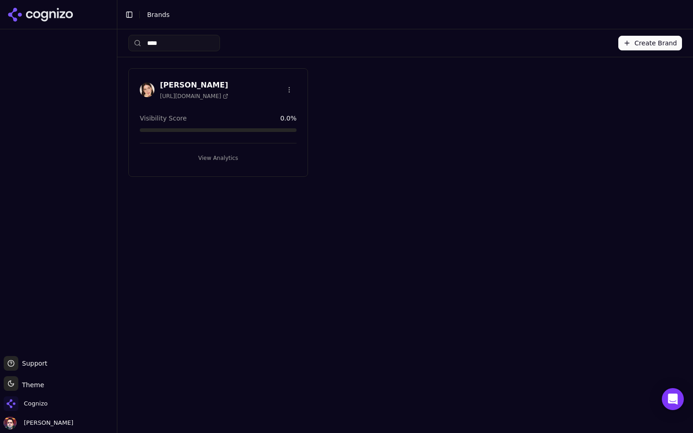
type input "****"
click at [169, 151] on button "View Analytics" at bounding box center [218, 158] width 157 height 15
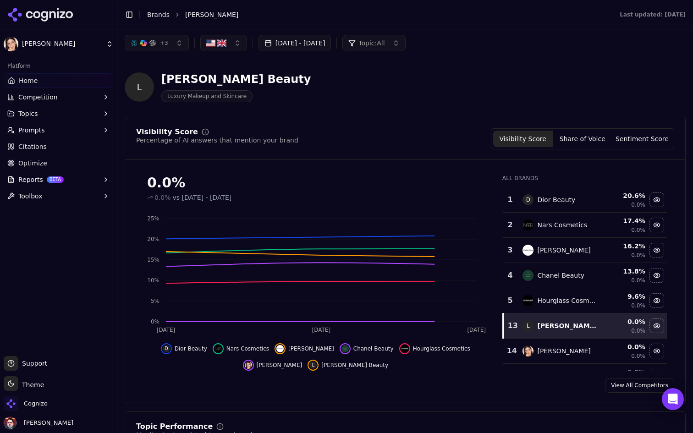
click at [305, 88] on div "L Lisa Eldridge Beauty Luxury Makeup and Skincare" at bounding box center [330, 87] width 411 height 30
click at [68, 126] on button "Prompts" at bounding box center [59, 130] width 110 height 15
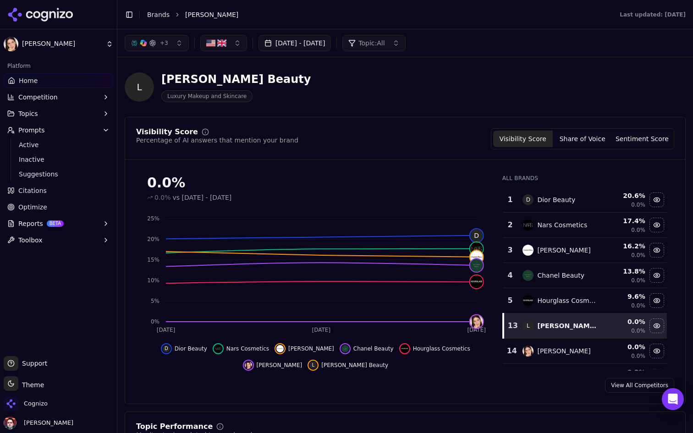
click at [56, 143] on span "Active" at bounding box center [59, 144] width 80 height 9
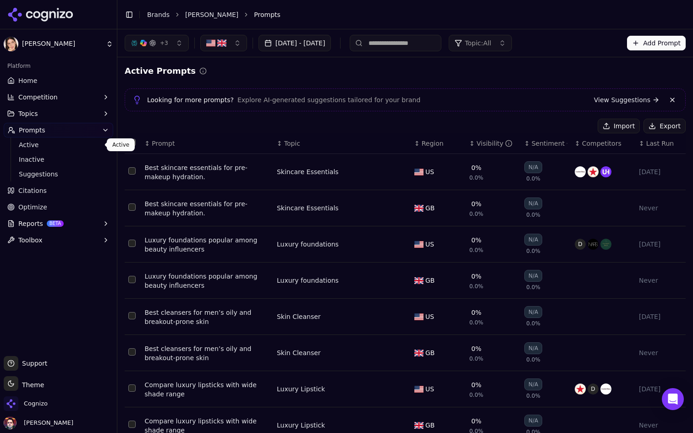
click at [508, 82] on div "Active Prompts Looking for more prompts? Explore AI-generated suggestions tailo…" at bounding box center [405, 302] width 561 height 474
click at [70, 76] on link "Home" at bounding box center [59, 80] width 110 height 15
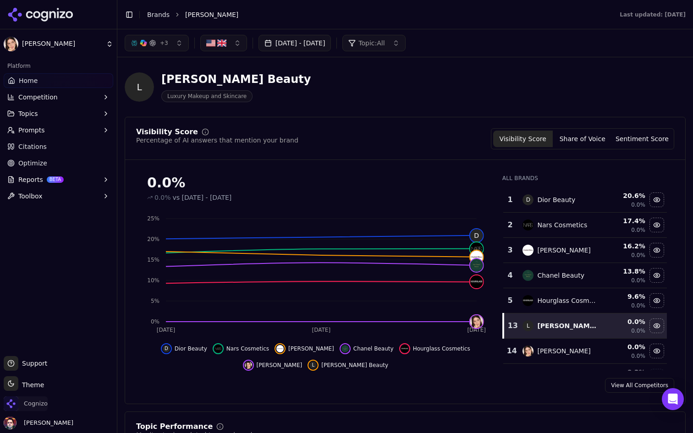
click at [34, 408] on span "Cognizo" at bounding box center [36, 404] width 24 height 8
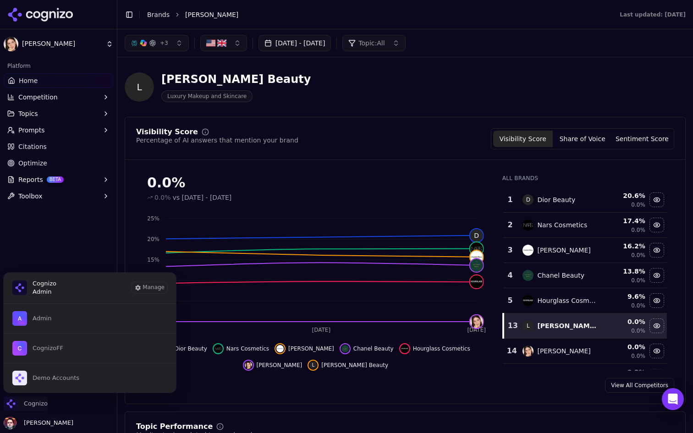
click at [34, 408] on span "Cognizo" at bounding box center [36, 404] width 24 height 8
